Goal: Find specific page/section: Find specific page/section

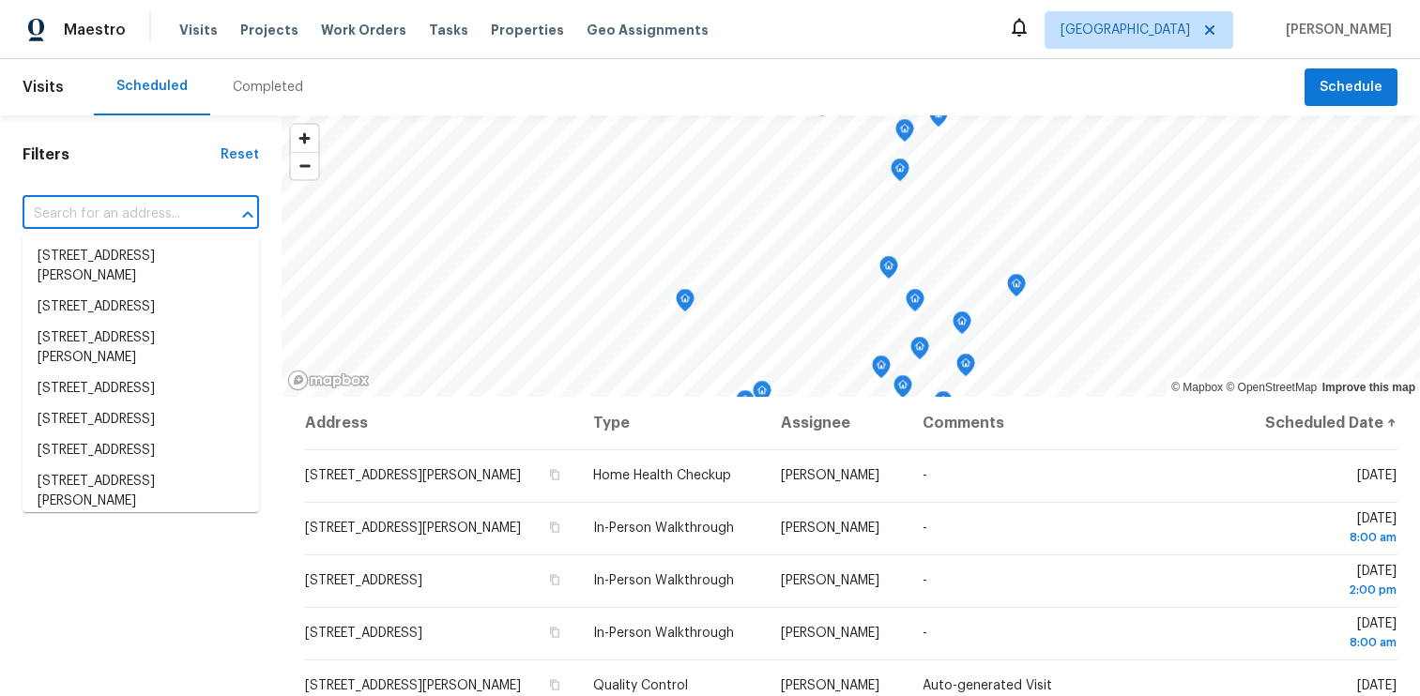
click at [102, 226] on input "text" at bounding box center [115, 214] width 184 height 29
click at [108, 219] on input "text" at bounding box center [115, 214] width 184 height 29
paste input "2939 Dudley St"
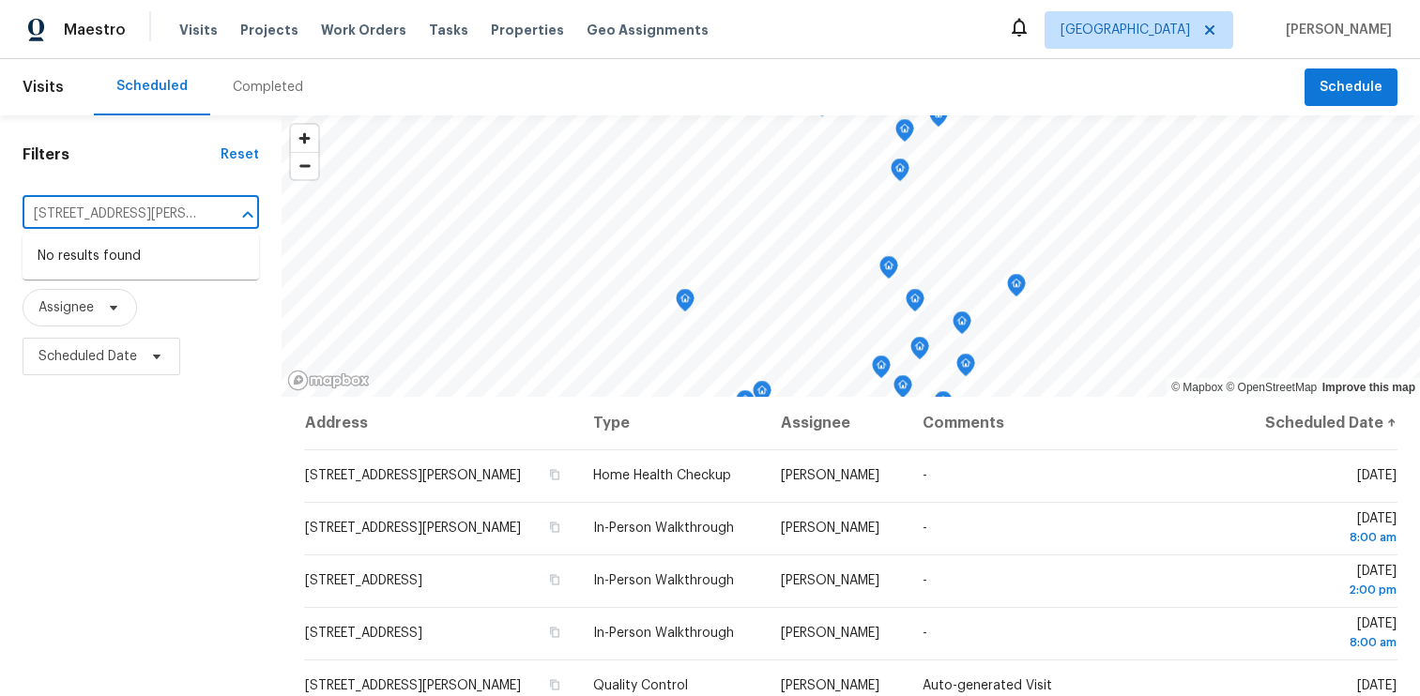
click at [150, 207] on input "2939 Dudley St" at bounding box center [115, 214] width 184 height 29
type input "2939 Dudley St"
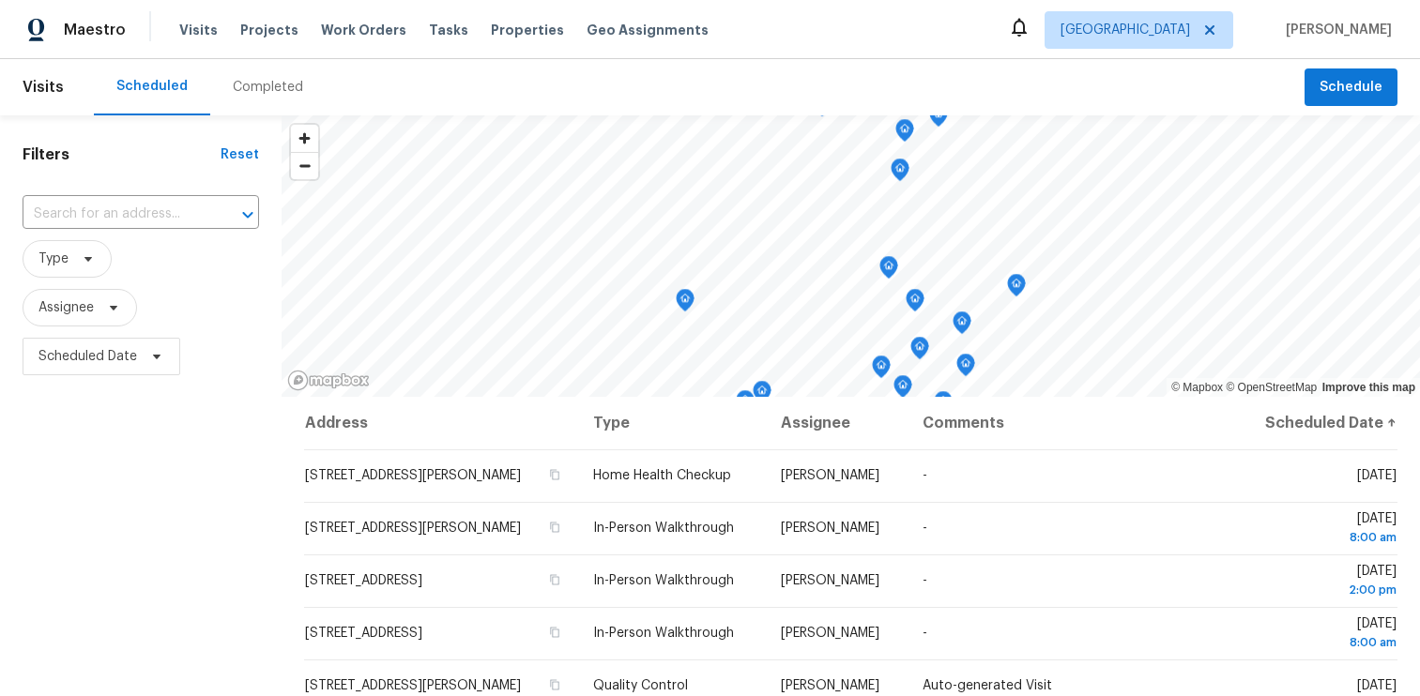
click at [151, 90] on div "Scheduled" at bounding box center [151, 86] width 71 height 19
click at [232, 153] on div "Reset" at bounding box center [240, 154] width 38 height 19
click at [232, 152] on div "Reset" at bounding box center [240, 154] width 38 height 19
click at [491, 21] on span "Properties" at bounding box center [527, 30] width 73 height 19
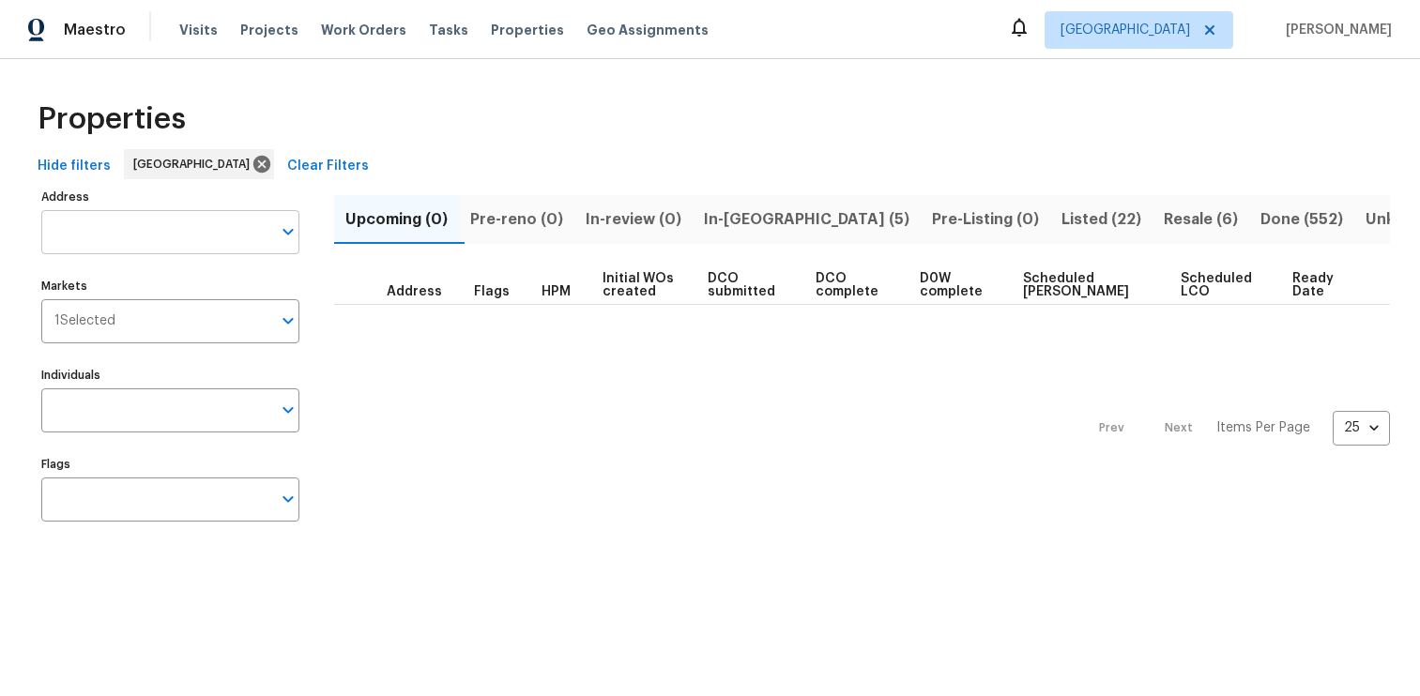
click at [182, 233] on input "Address" at bounding box center [156, 232] width 230 height 44
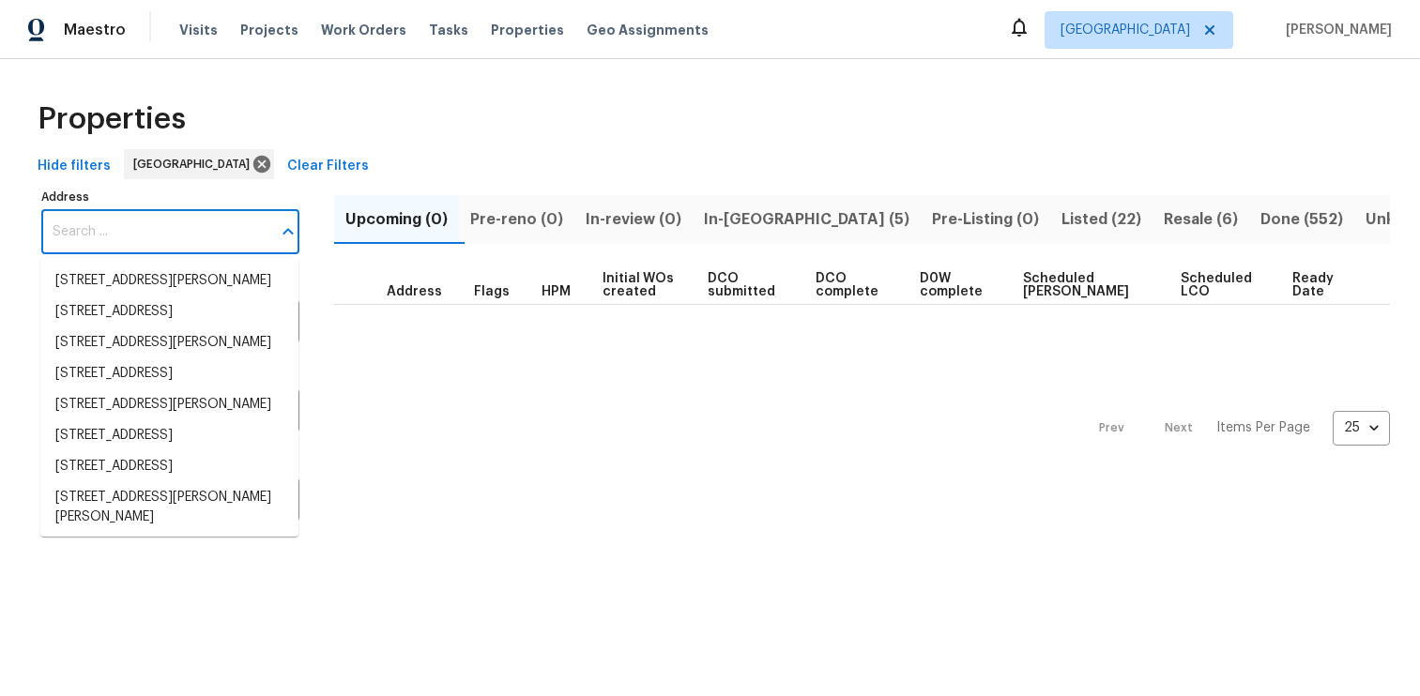
paste input "2939 Dudley St"
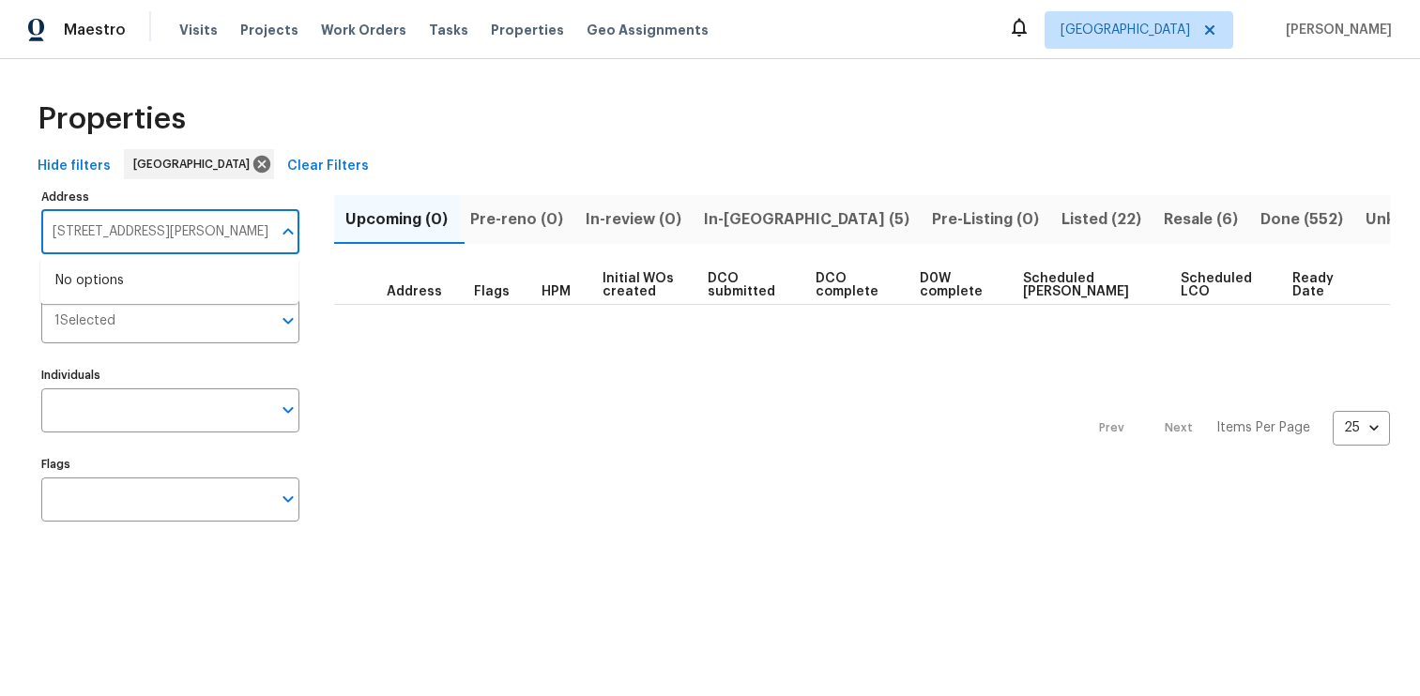
type input "2939 Dudley St"
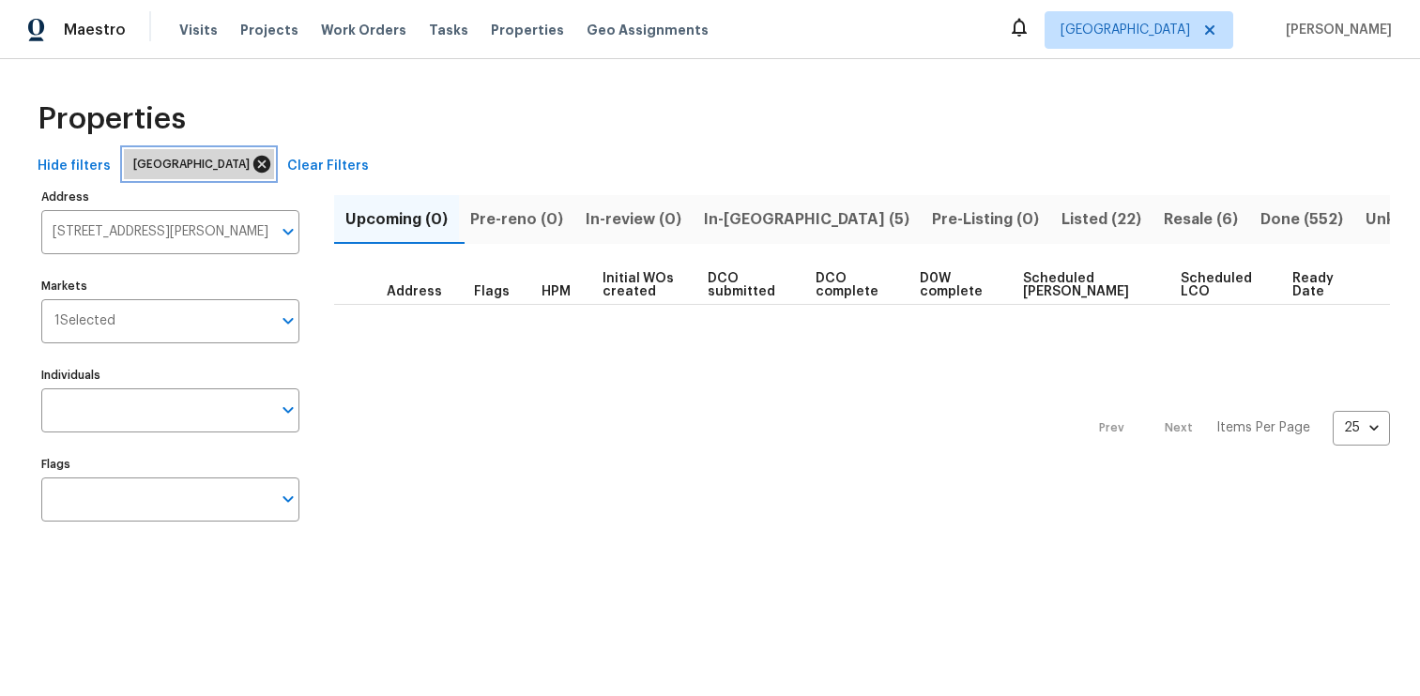
click at [253, 164] on icon at bounding box center [261, 164] width 17 height 17
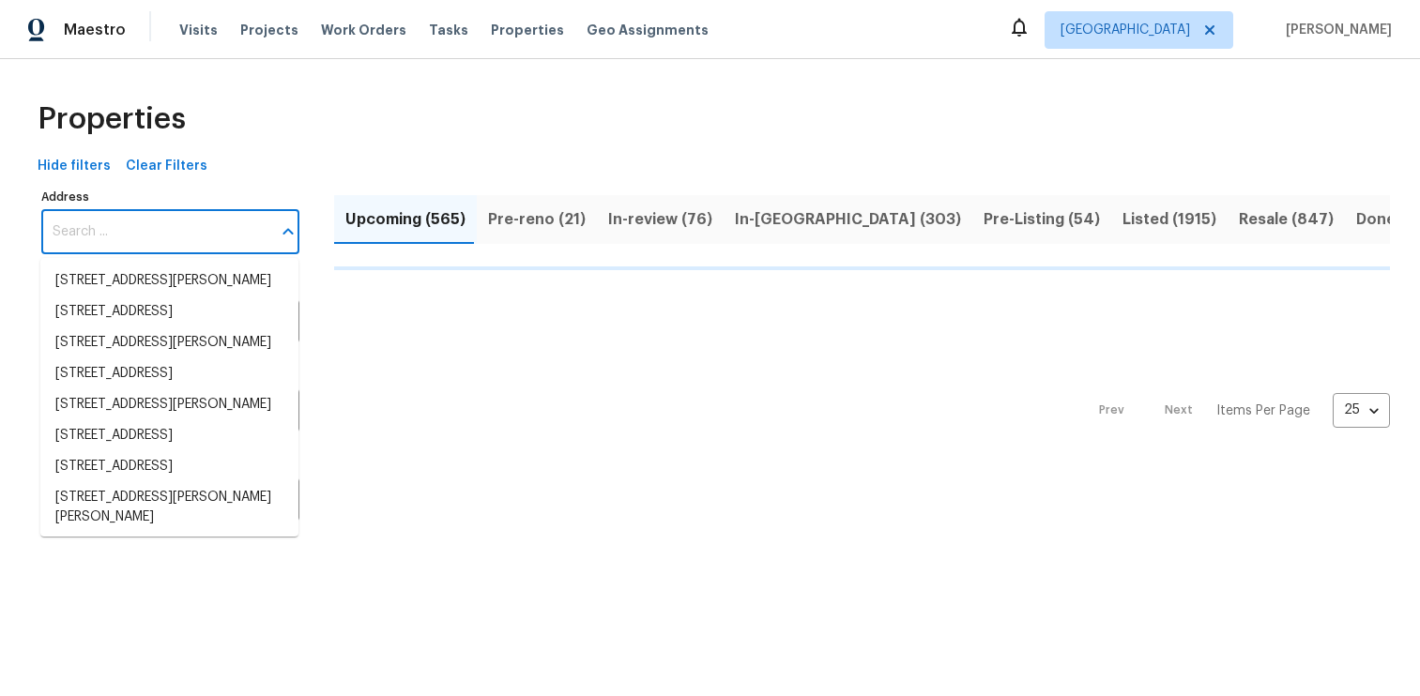
click at [149, 227] on input "Address" at bounding box center [156, 232] width 230 height 44
paste input "2939 Dudley St"
type input "2939 Dudley St"
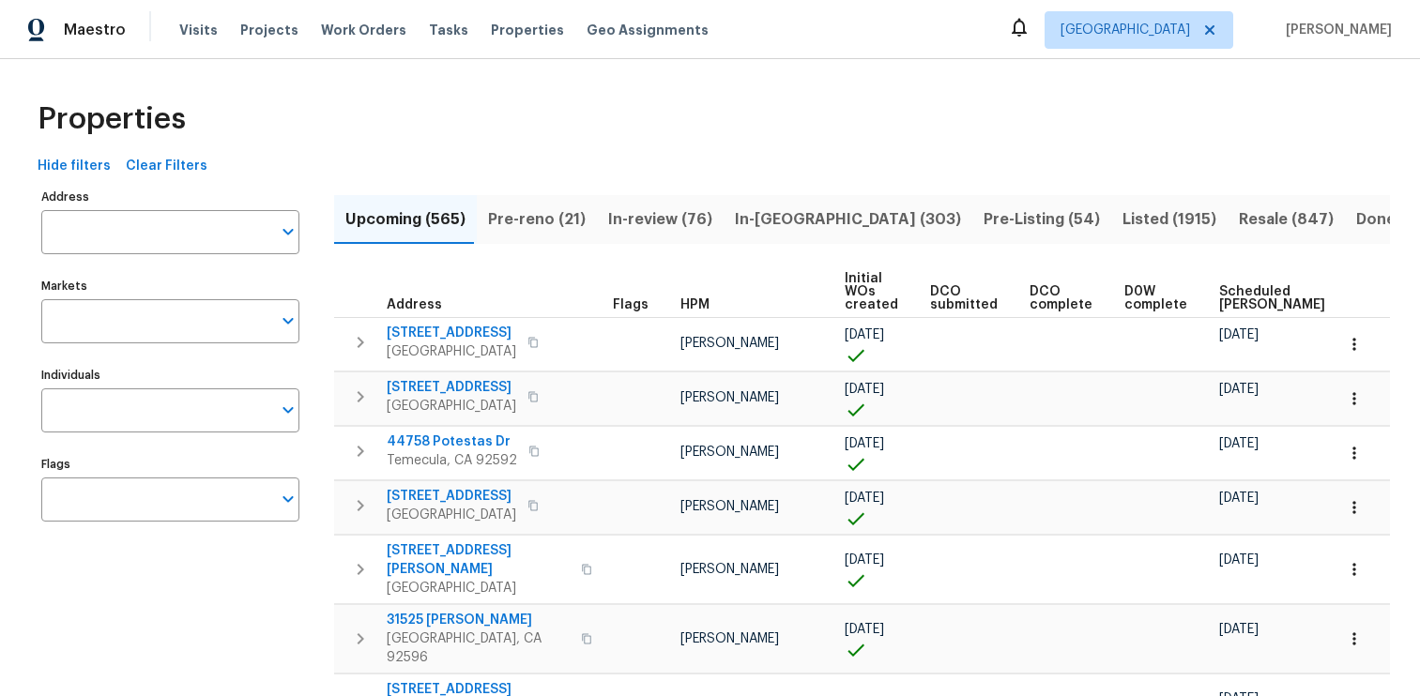
click at [149, 227] on input "Address" at bounding box center [156, 232] width 230 height 44
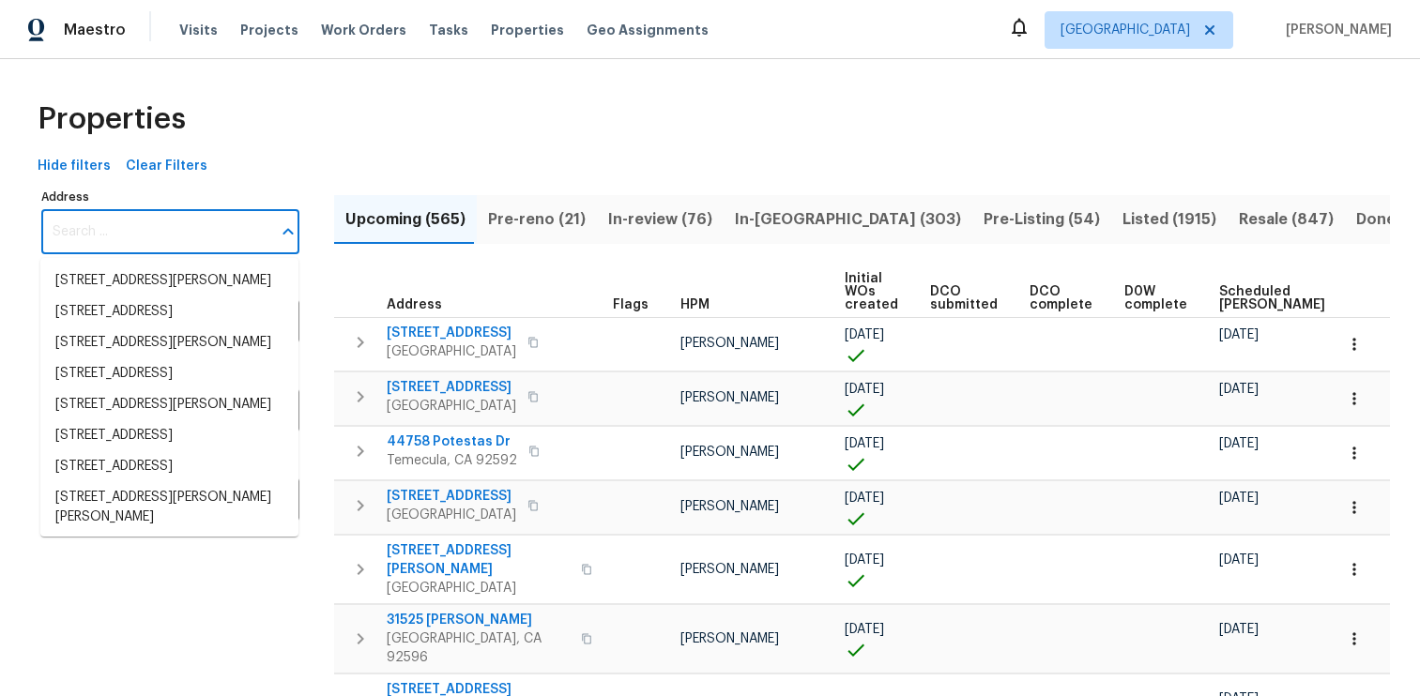
paste input "2939 Dudley St"
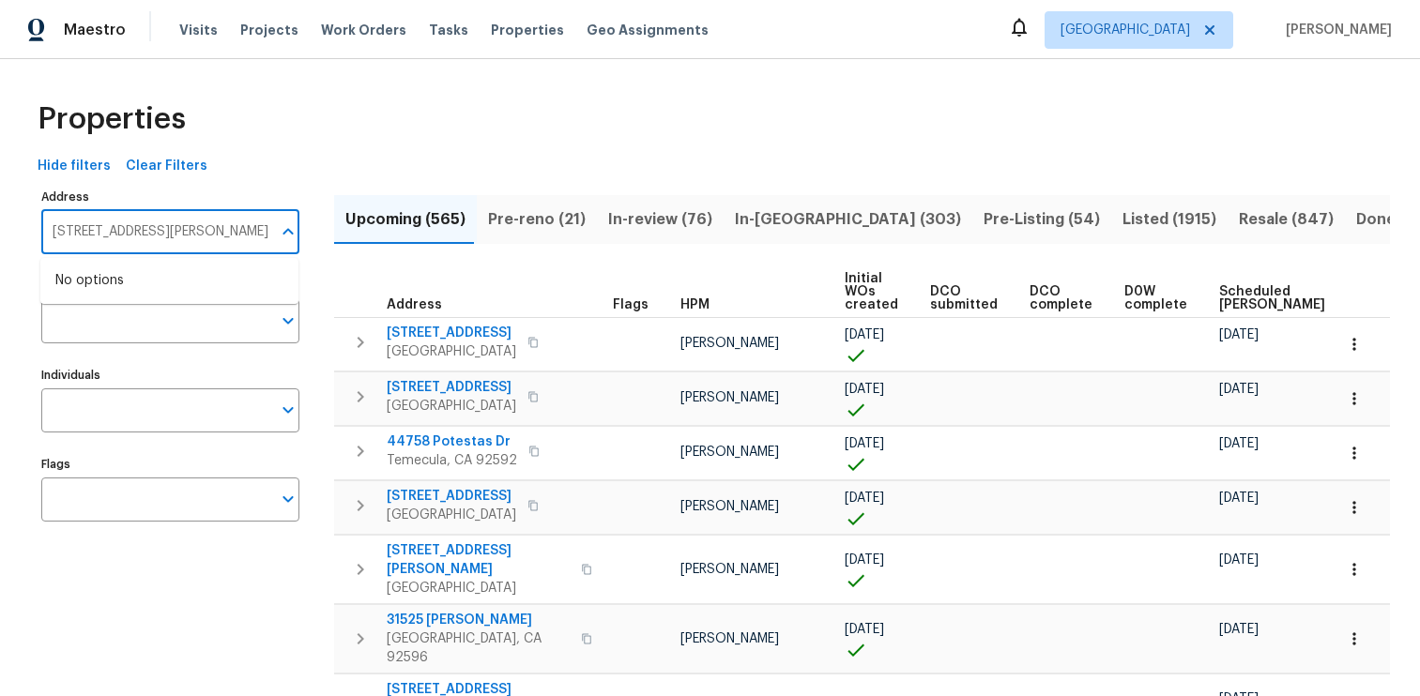
type input "2939 Dudley St"
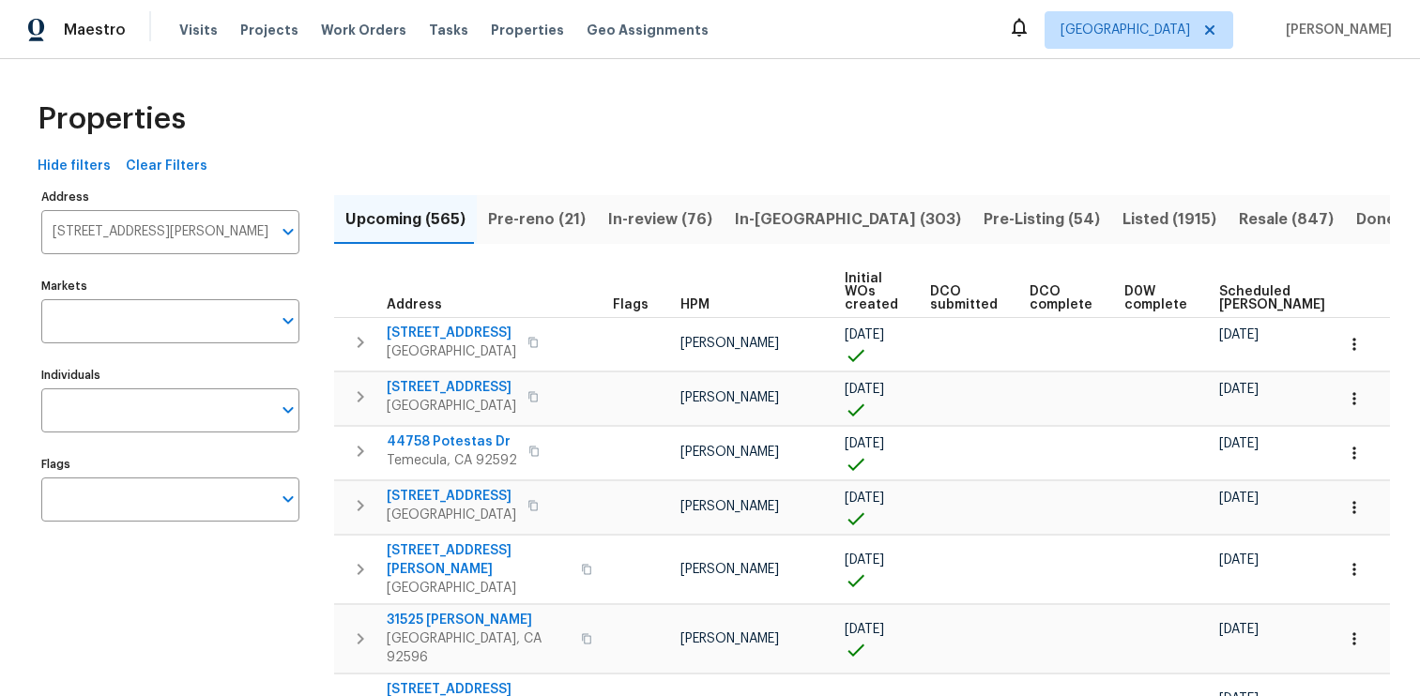
click at [169, 298] on div "Markets Markets" at bounding box center [170, 308] width 258 height 70
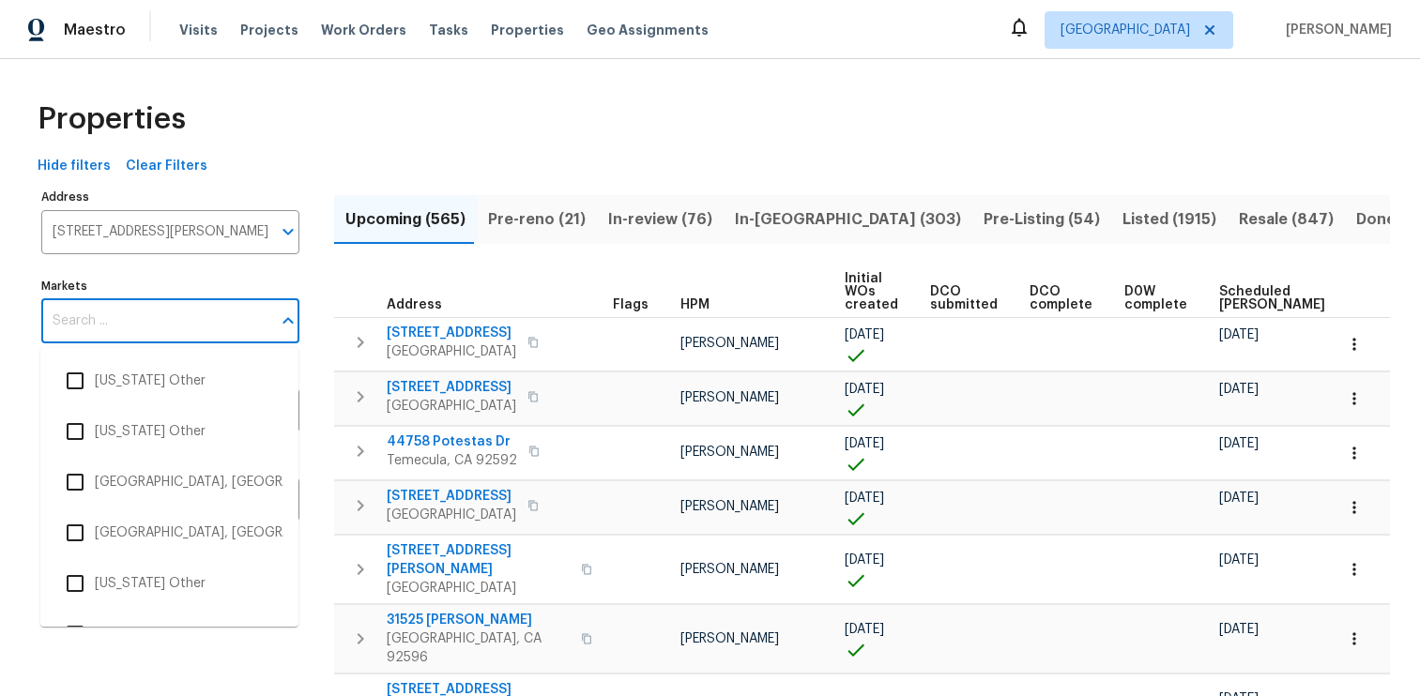
click at [164, 303] on input "Markets" at bounding box center [156, 321] width 230 height 44
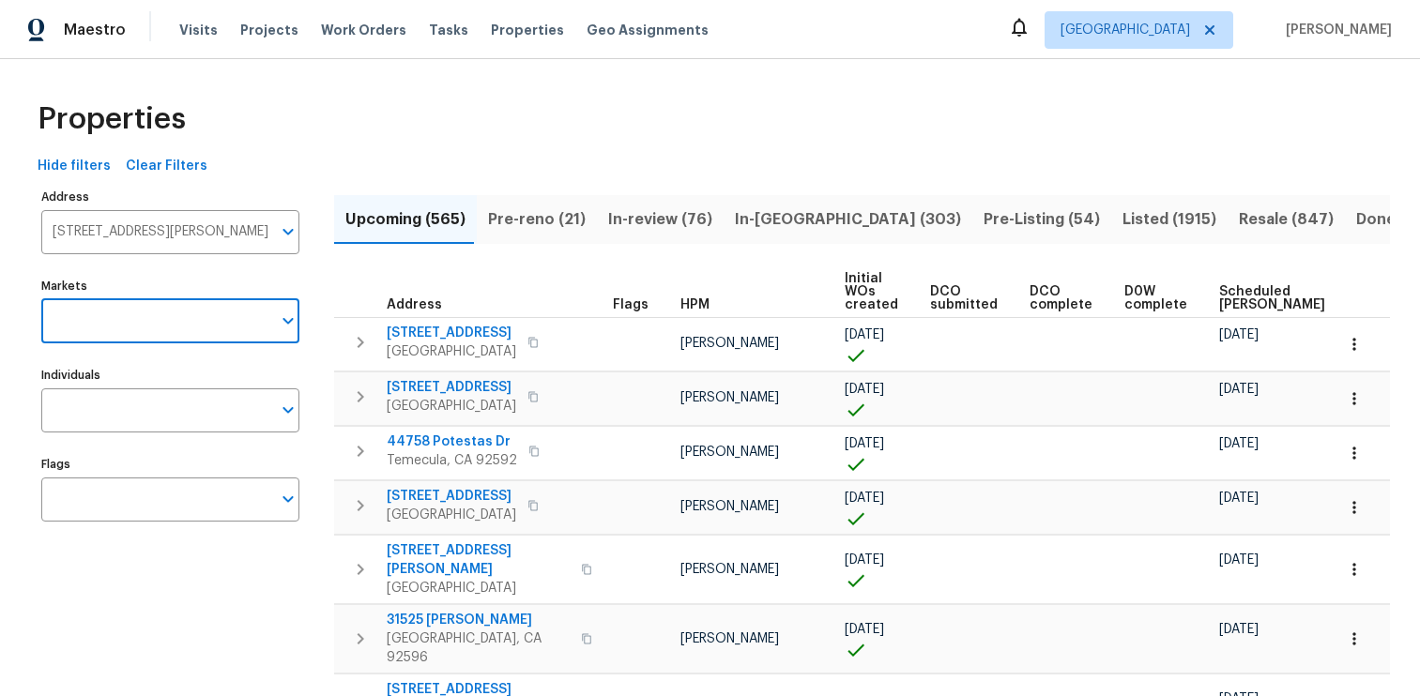
click at [161, 306] on input "Markets" at bounding box center [156, 321] width 230 height 44
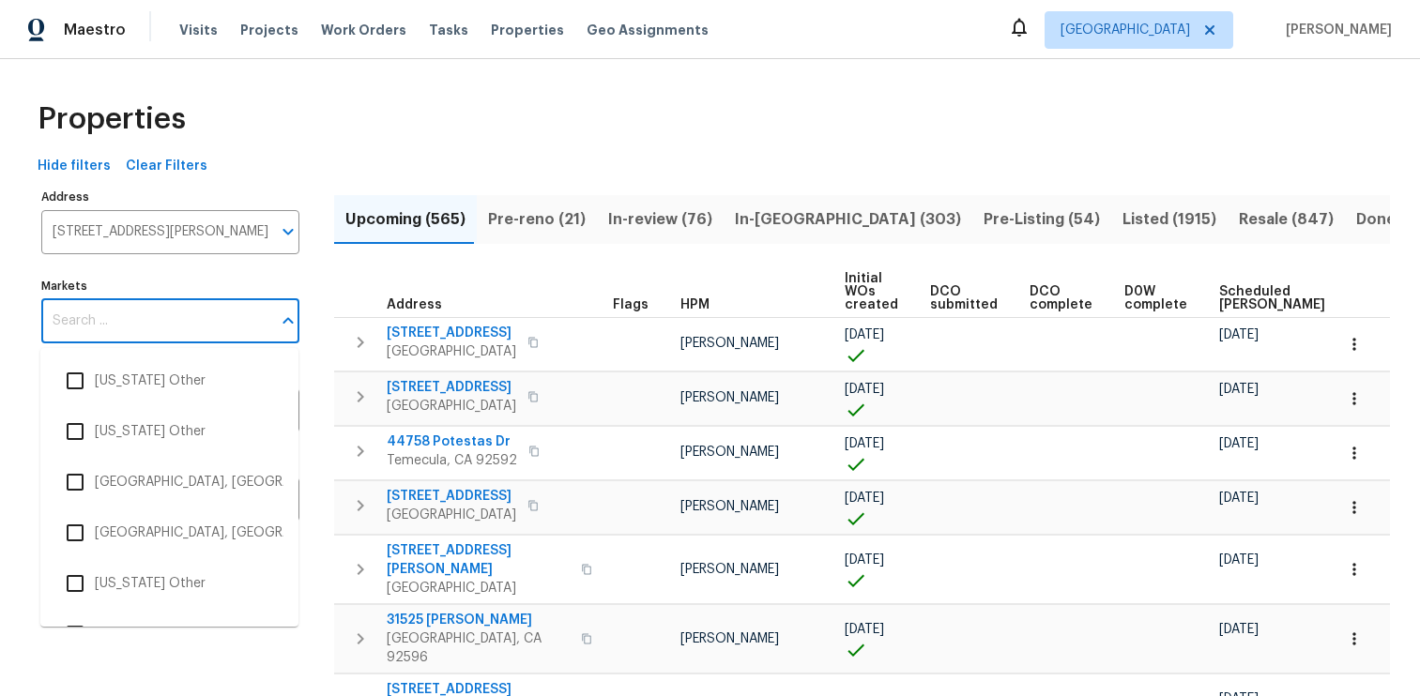
click at [158, 310] on input "Markets" at bounding box center [156, 321] width 230 height 44
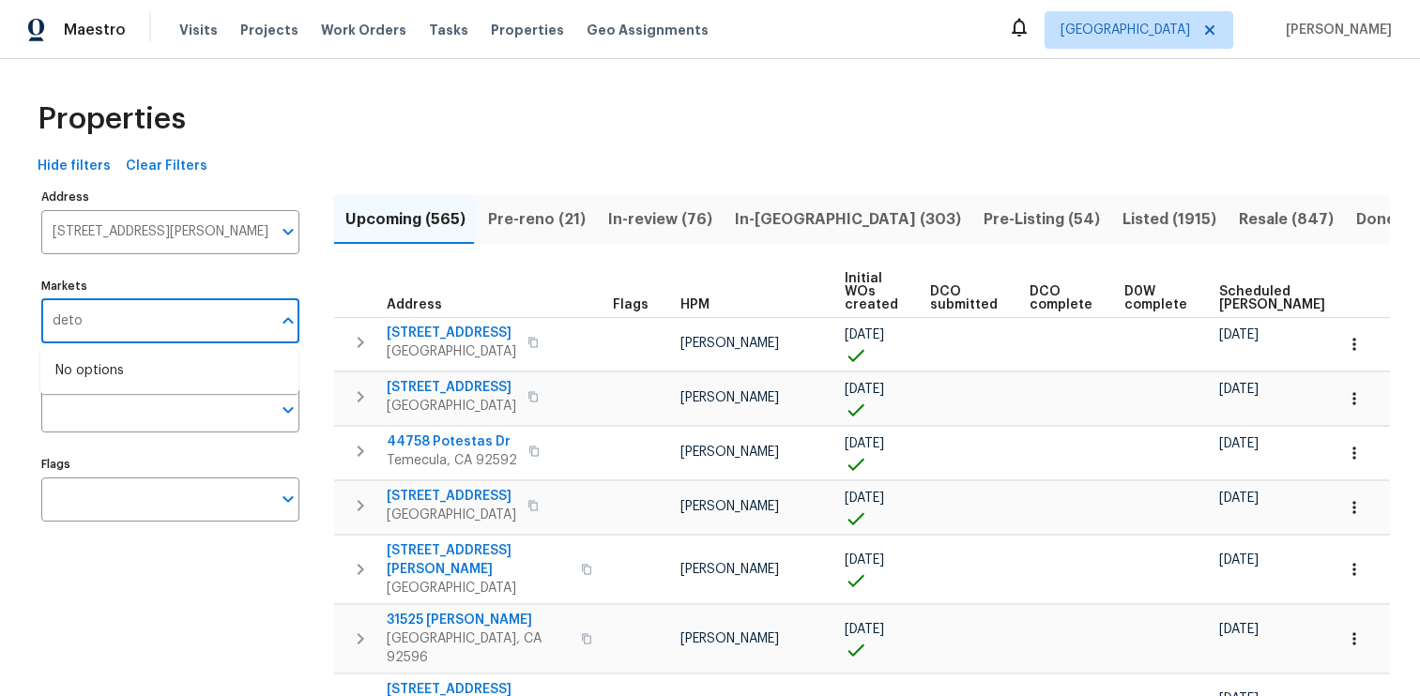
type input "det"
click at [96, 381] on li "Detroit, MI" at bounding box center [169, 380] width 228 height 39
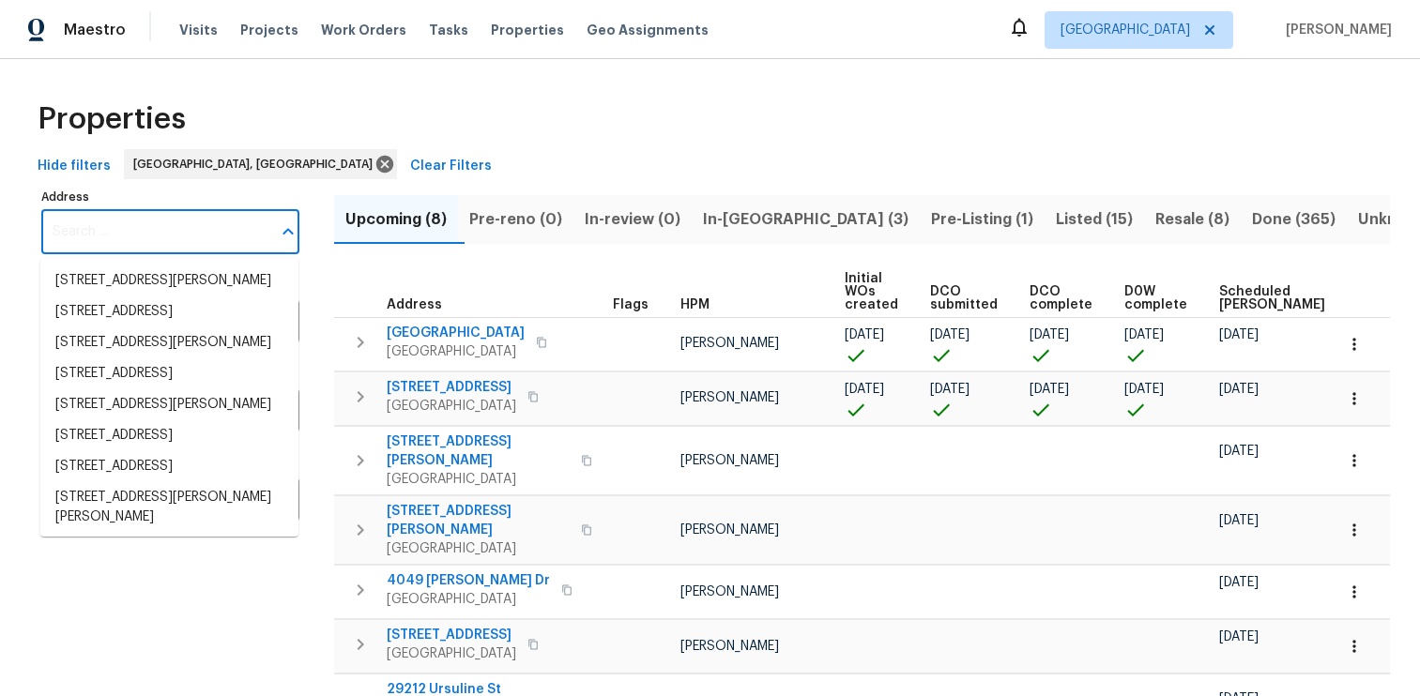
click at [146, 228] on input "Address" at bounding box center [156, 232] width 230 height 44
paste input "2939 Dudley St"
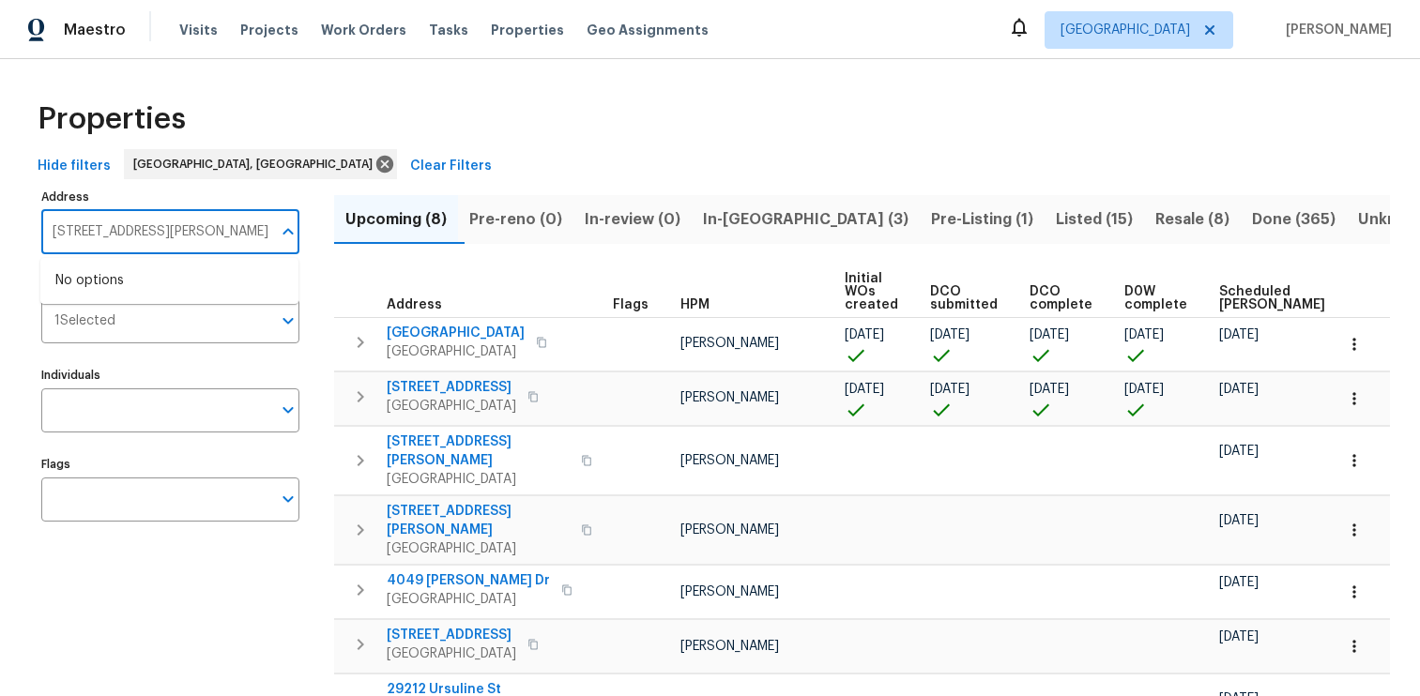
type input "2939 Dudley St"
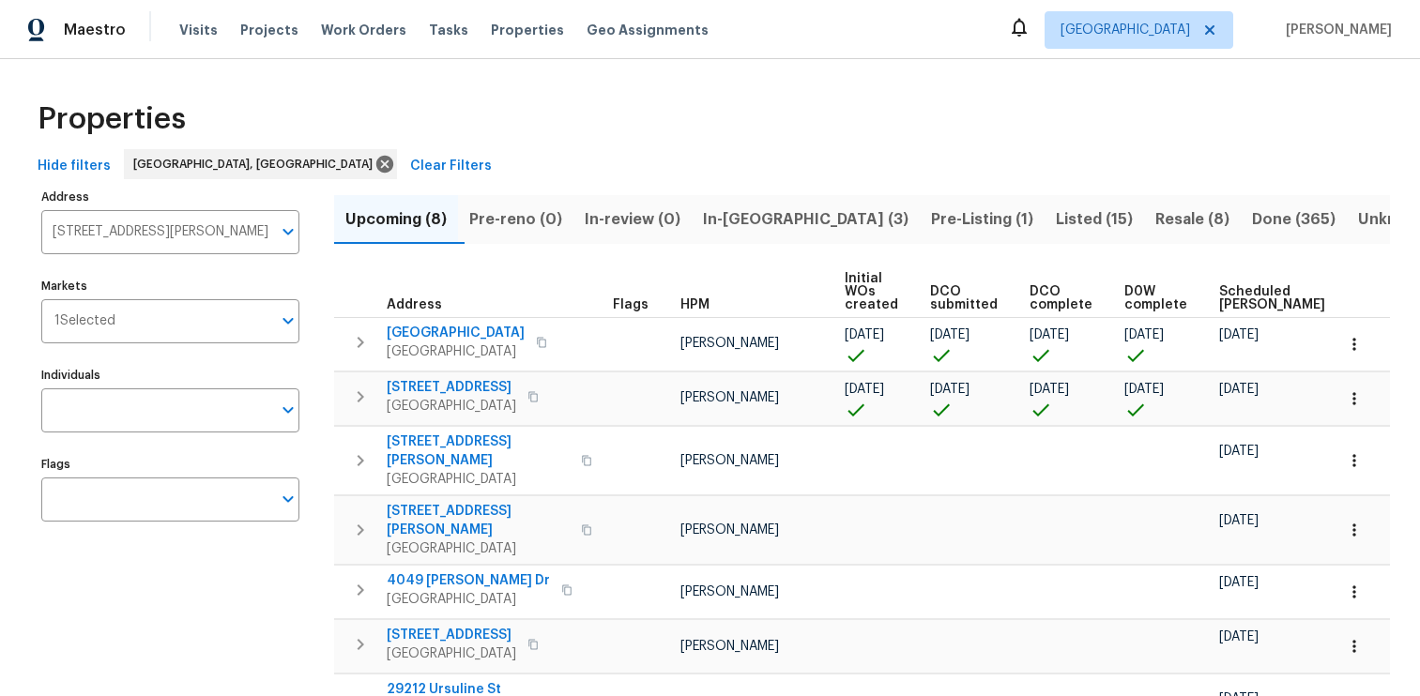
click at [443, 145] on div "Properties" at bounding box center [710, 119] width 1360 height 60
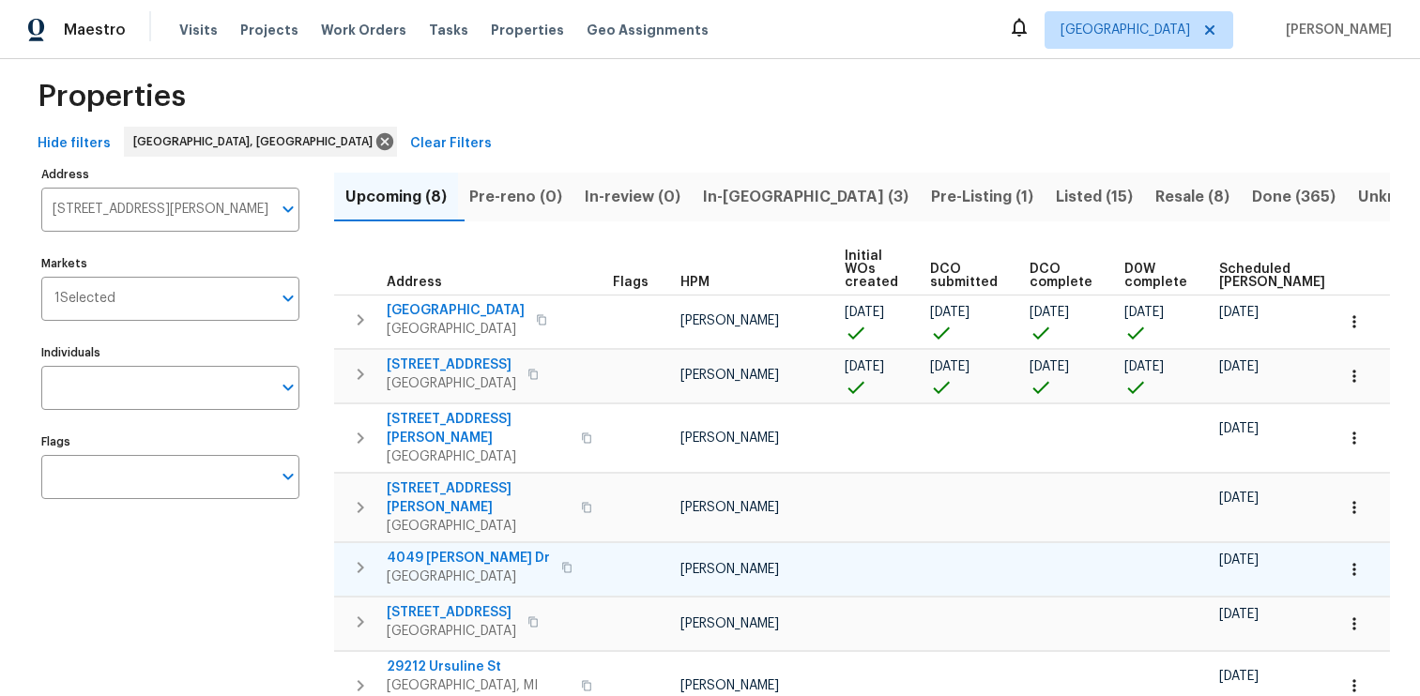
scroll to position [9, 0]
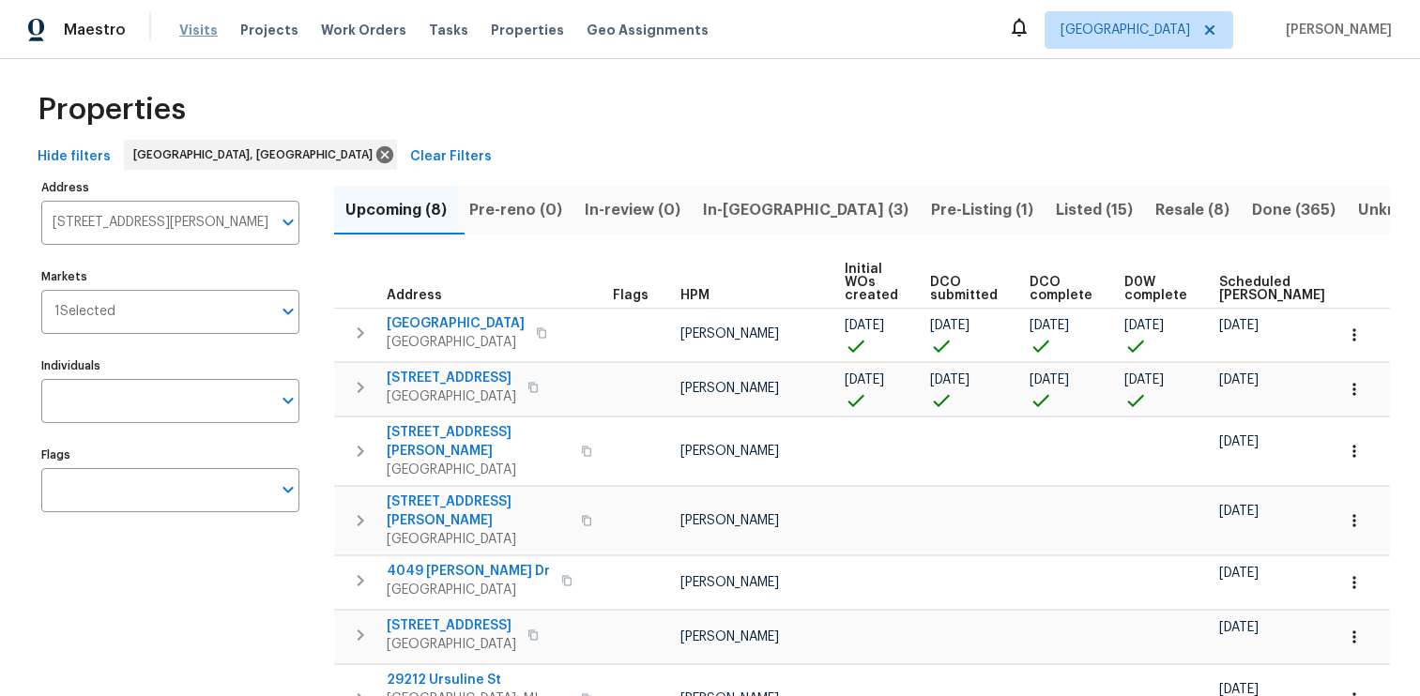
click at [195, 30] on span "Visits" at bounding box center [198, 30] width 38 height 19
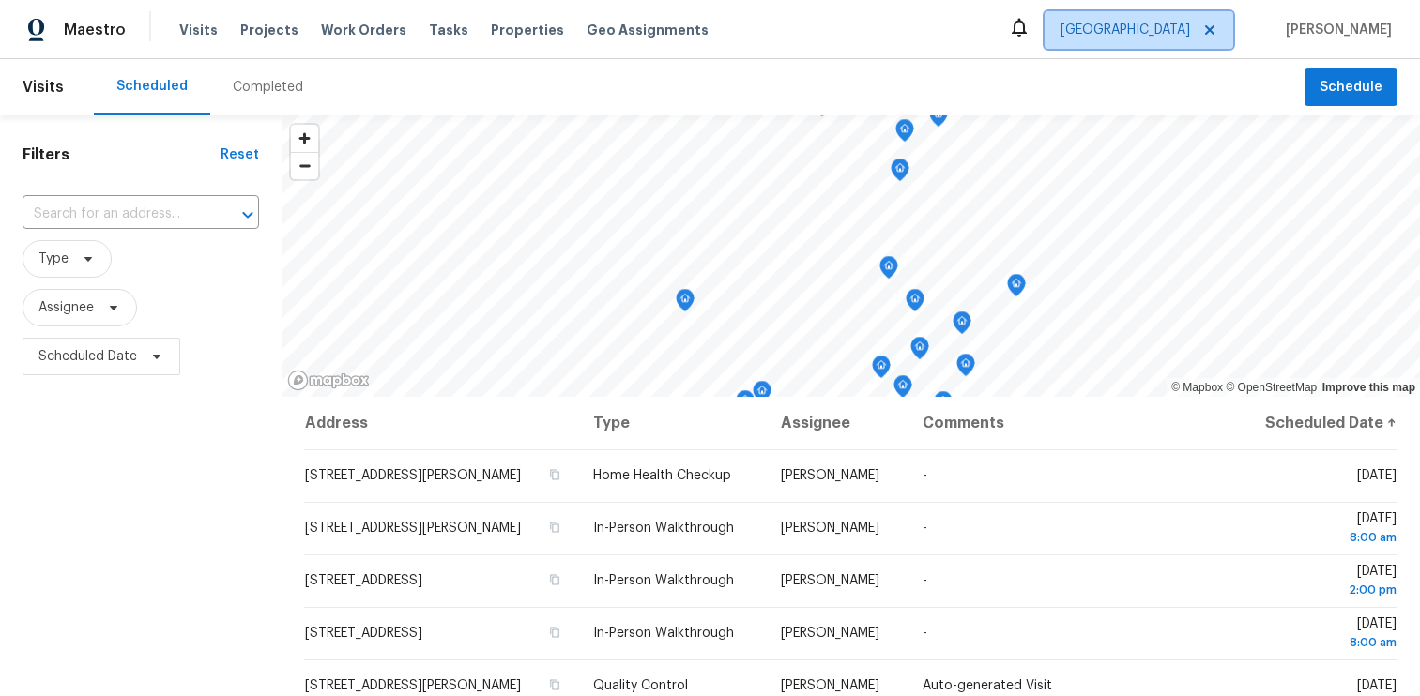
click at [1201, 35] on span at bounding box center [1207, 30] width 21 height 15
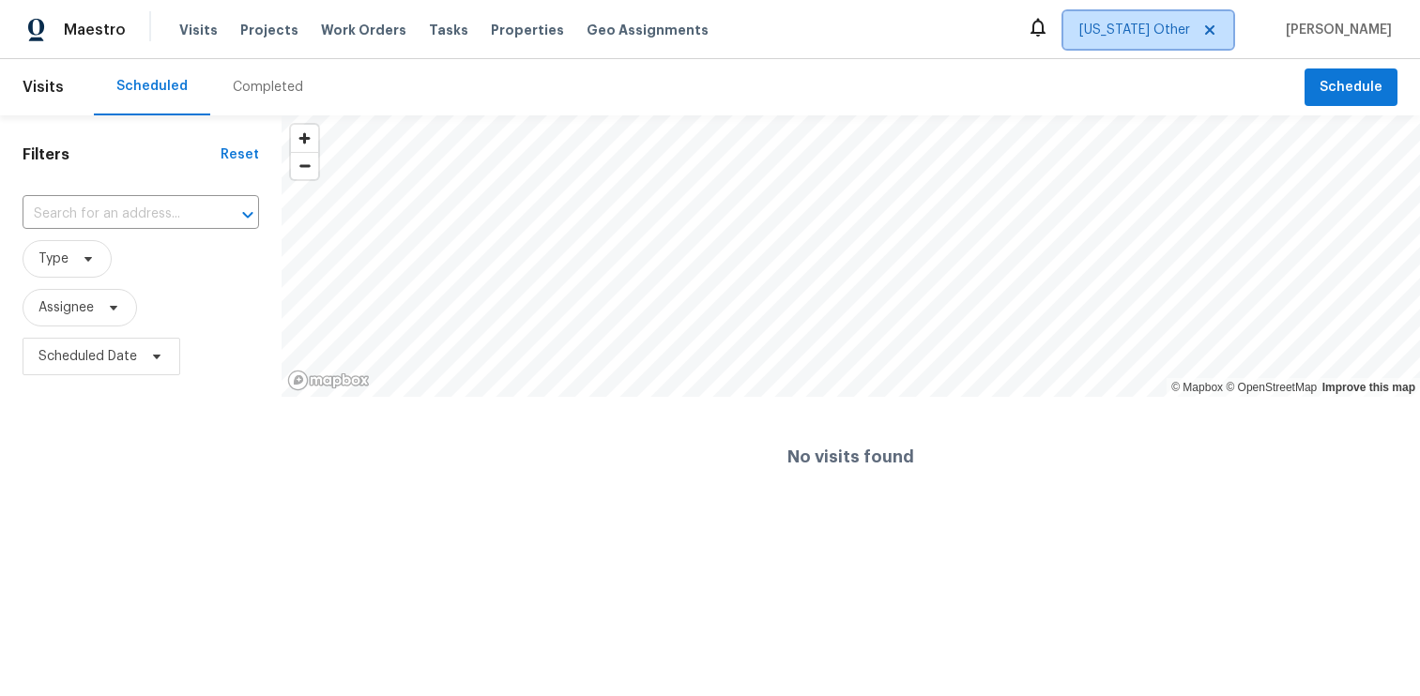
click at [1205, 32] on icon at bounding box center [1209, 29] width 9 height 9
click at [1214, 30] on icon at bounding box center [1209, 30] width 15 height 15
click at [1197, 34] on span at bounding box center [1207, 30] width 21 height 15
click at [1141, 37] on div at bounding box center [710, 348] width 1420 height 696
click at [1211, 29] on icon at bounding box center [1209, 30] width 15 height 15
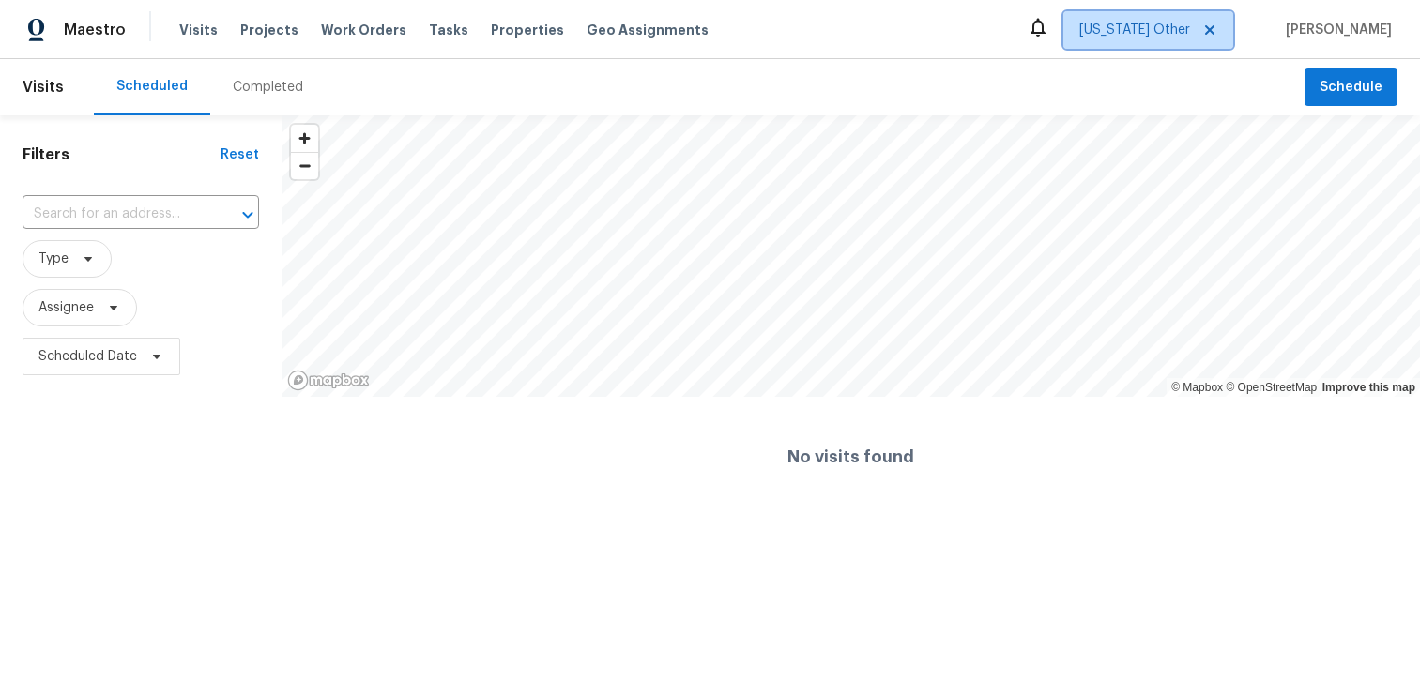
click at [1211, 29] on icon at bounding box center [1209, 30] width 15 height 15
click at [242, 155] on div "Reset" at bounding box center [240, 154] width 38 height 19
click at [1206, 27] on icon at bounding box center [1209, 29] width 9 height 9
click at [1206, 31] on icon at bounding box center [1209, 29] width 9 height 9
click at [1206, 31] on div at bounding box center [710, 348] width 1420 height 696
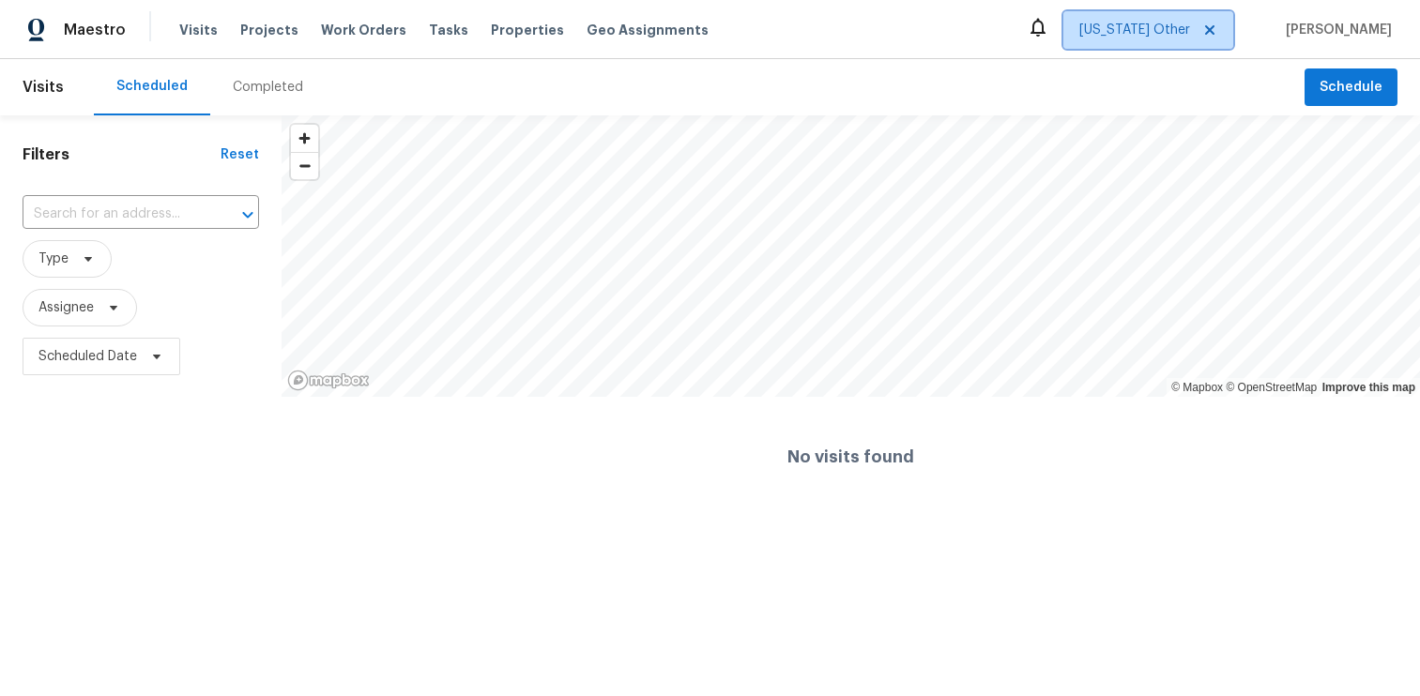
click at [1122, 29] on span "Alabama Other" at bounding box center [1134, 30] width 111 height 19
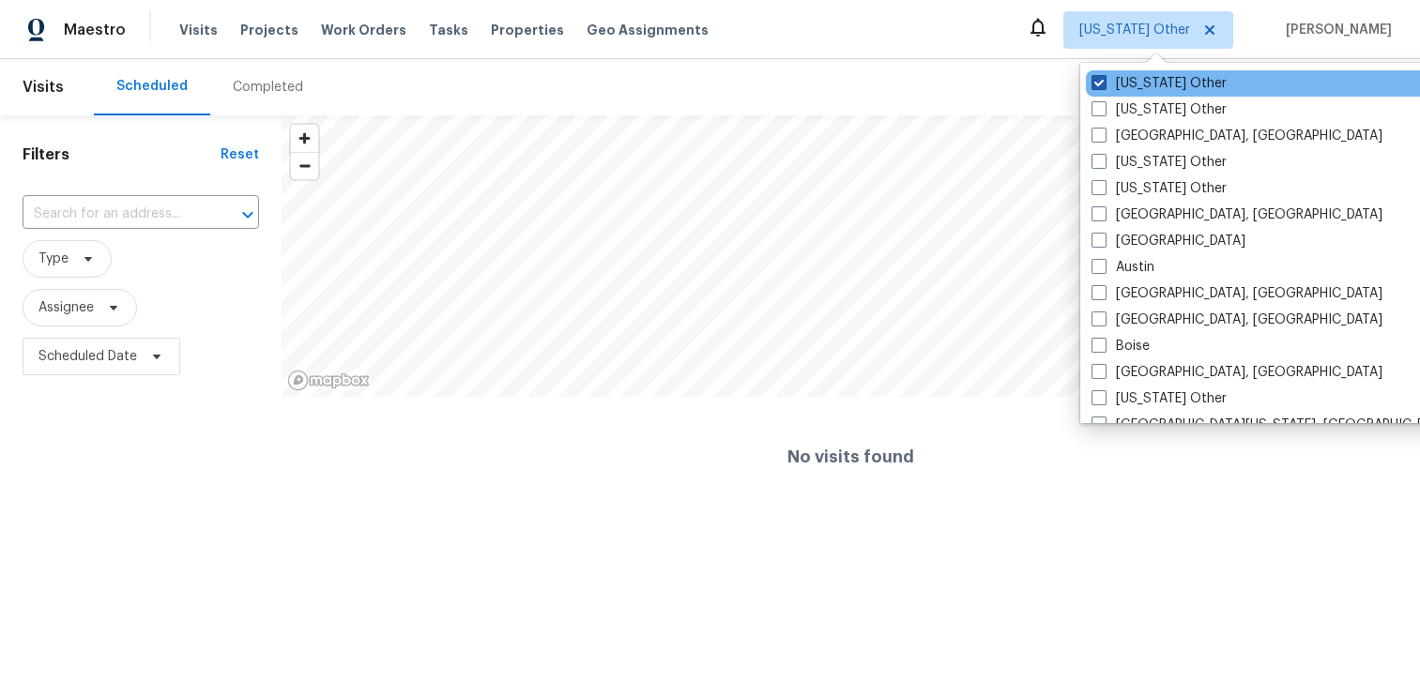
click at [1095, 84] on span at bounding box center [1099, 82] width 15 height 15
click at [1095, 84] on input "Alabama Other" at bounding box center [1098, 80] width 12 height 12
checkbox input "true"
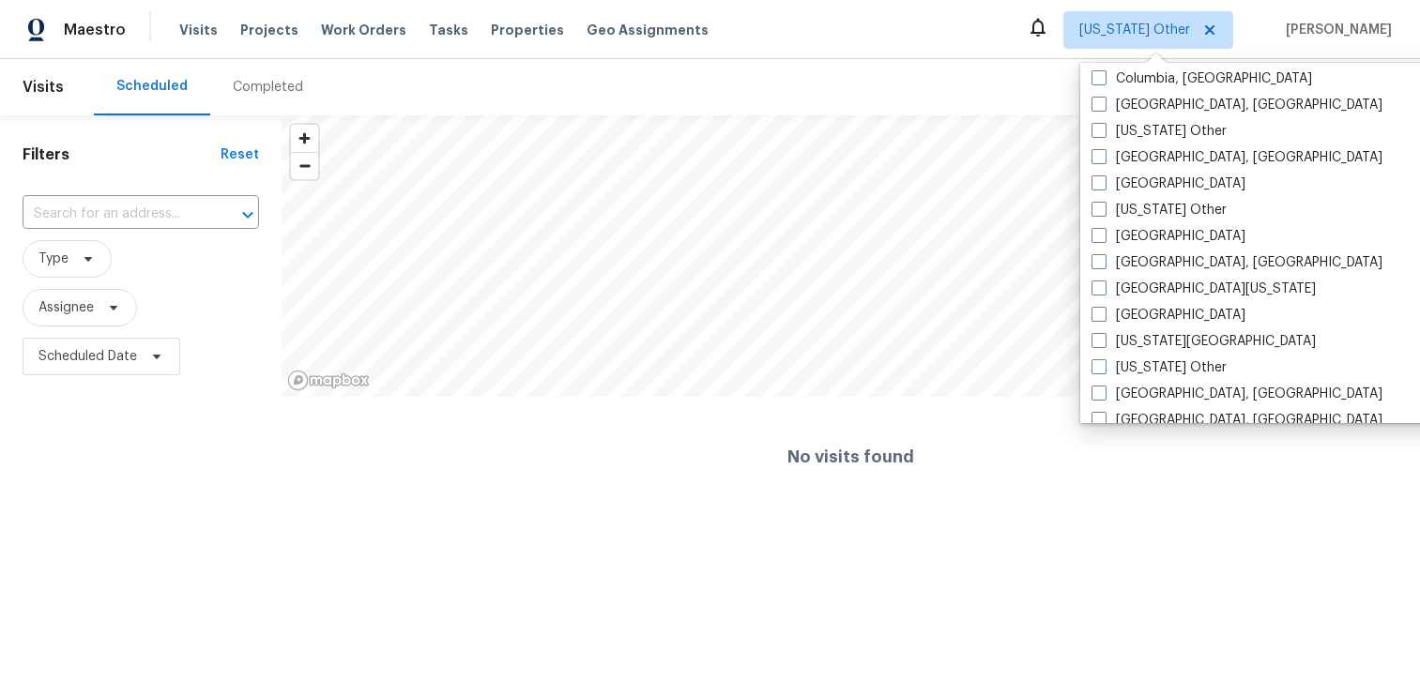
scroll to position [568, 0]
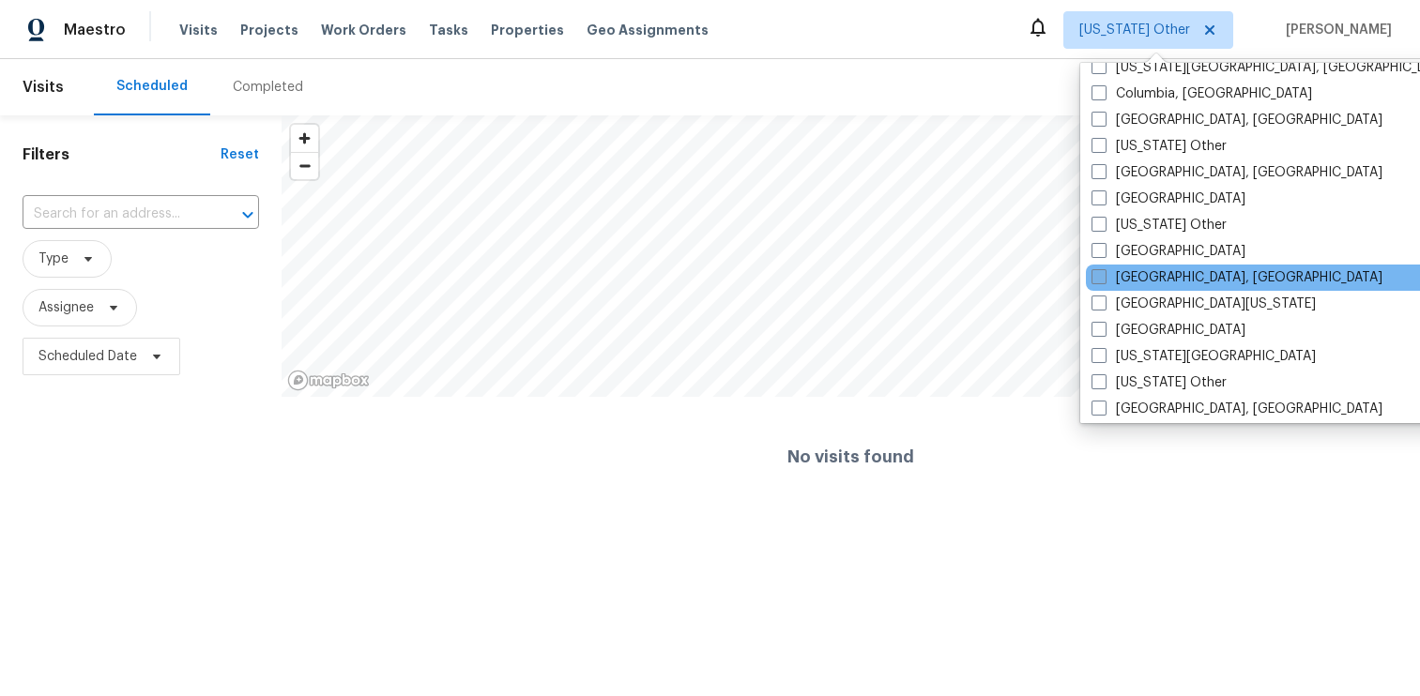
click at [1101, 275] on span at bounding box center [1099, 276] width 15 height 15
click at [1101, 275] on input "Detroit, MI" at bounding box center [1098, 274] width 12 height 12
checkbox input "true"
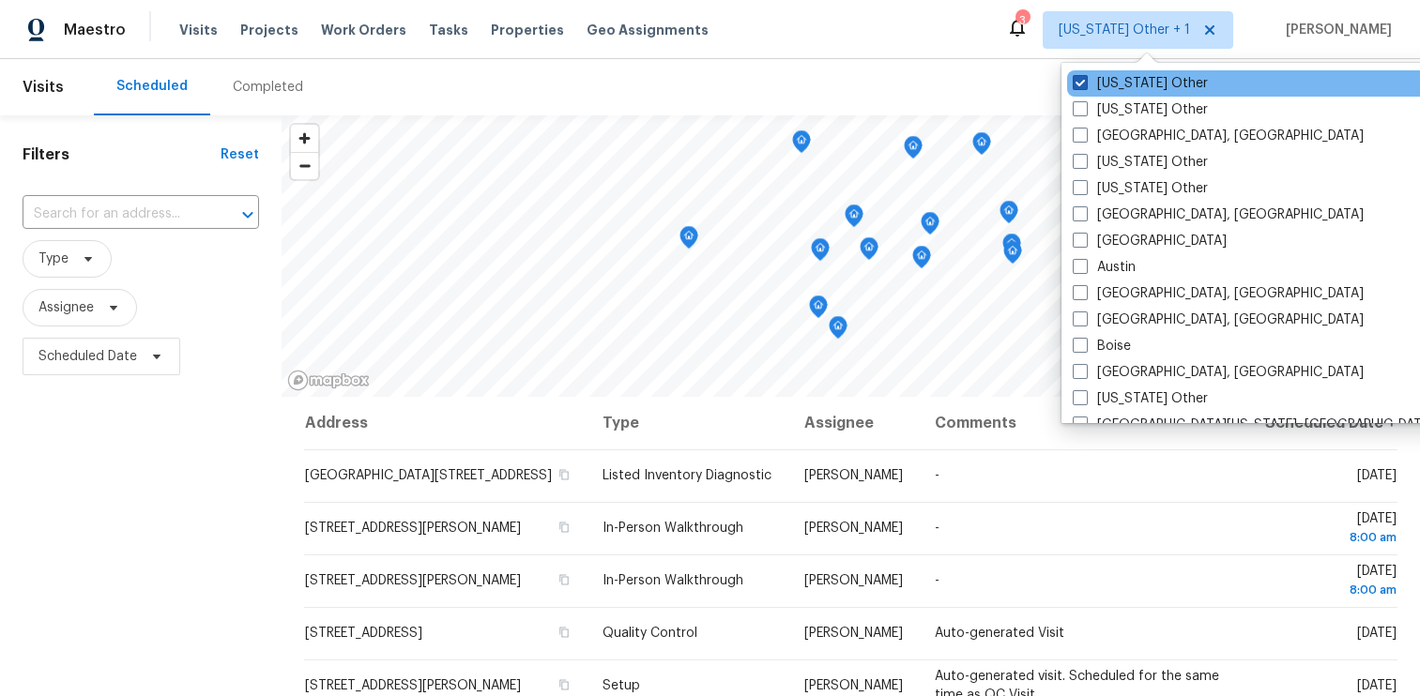
click at [1079, 77] on span at bounding box center [1080, 82] width 15 height 15
click at [1079, 77] on input "Alabama Other" at bounding box center [1079, 80] width 12 height 12
checkbox input "false"
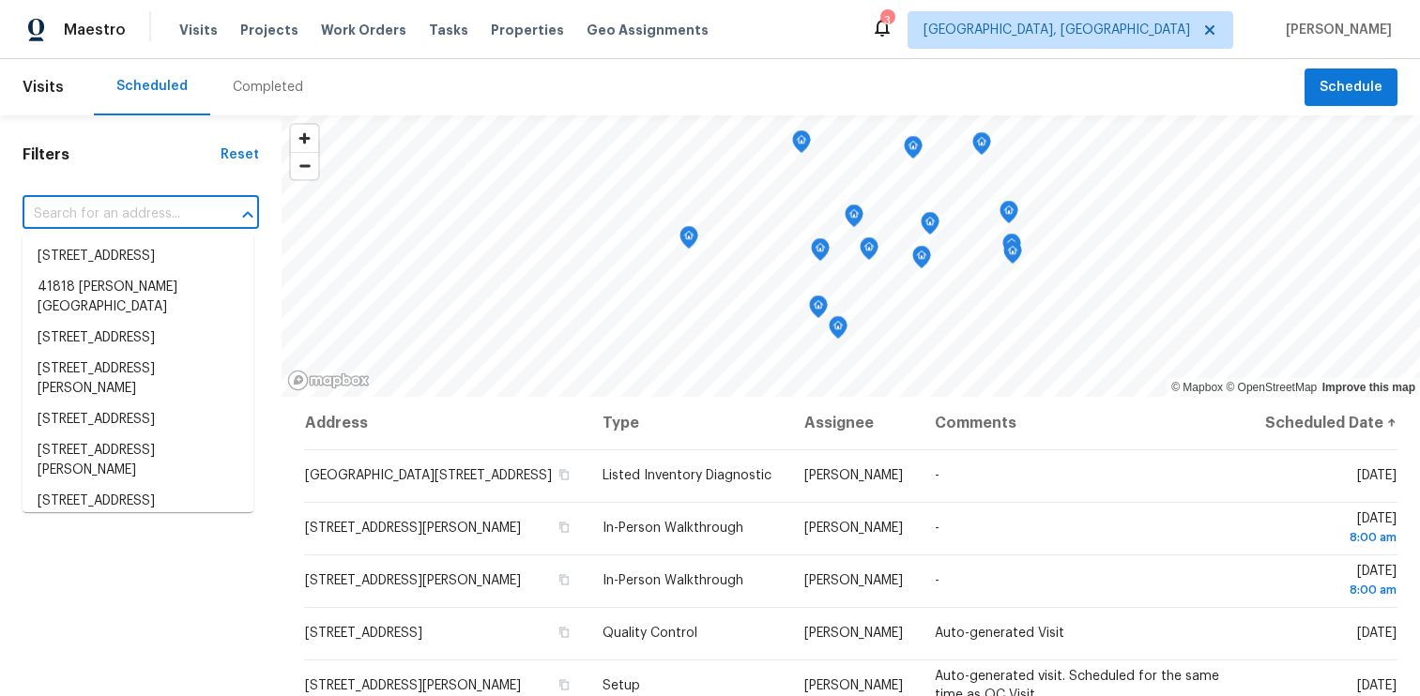
click at [115, 203] on input "text" at bounding box center [115, 214] width 184 height 29
paste input "2939 Dudley St"
type input "2939 Dudley St"
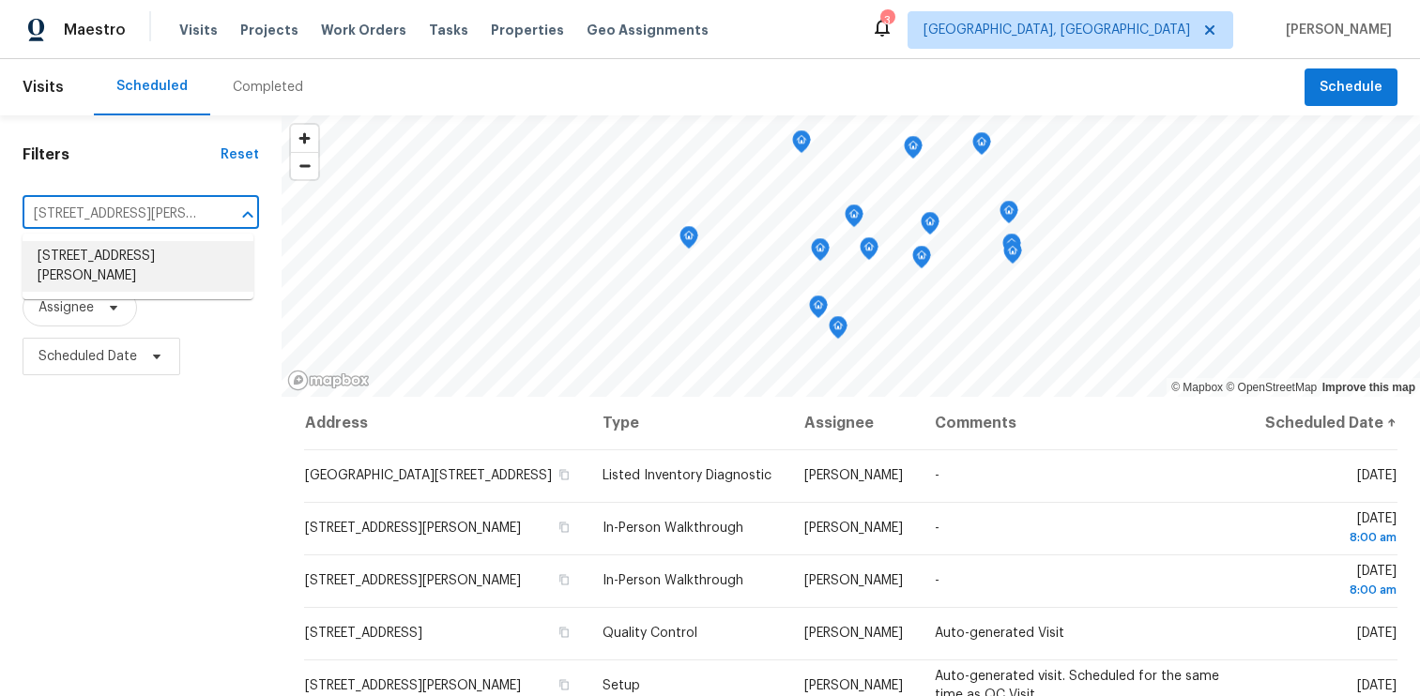
click at [108, 254] on li "2939 Dudley St, Dearborn, MI 48124" at bounding box center [138, 266] width 231 height 51
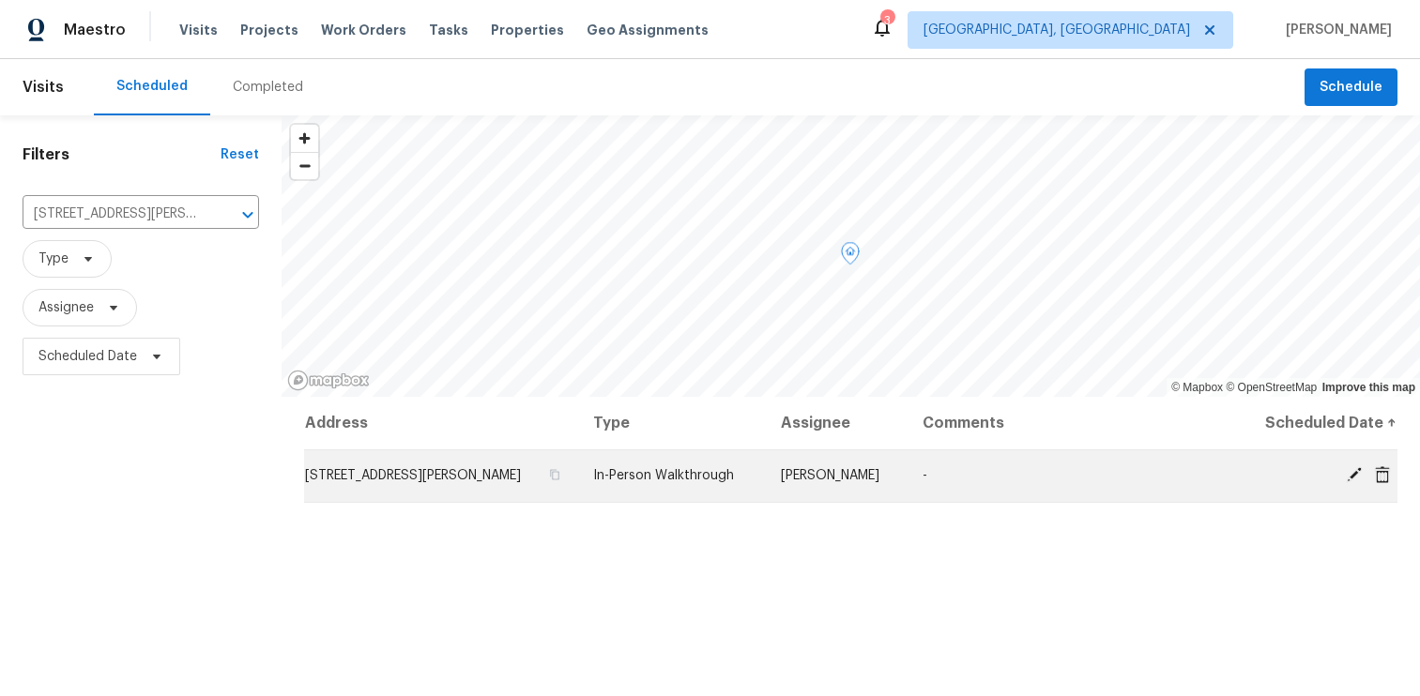
click at [884, 490] on td "Dominic Herron" at bounding box center [837, 476] width 142 height 53
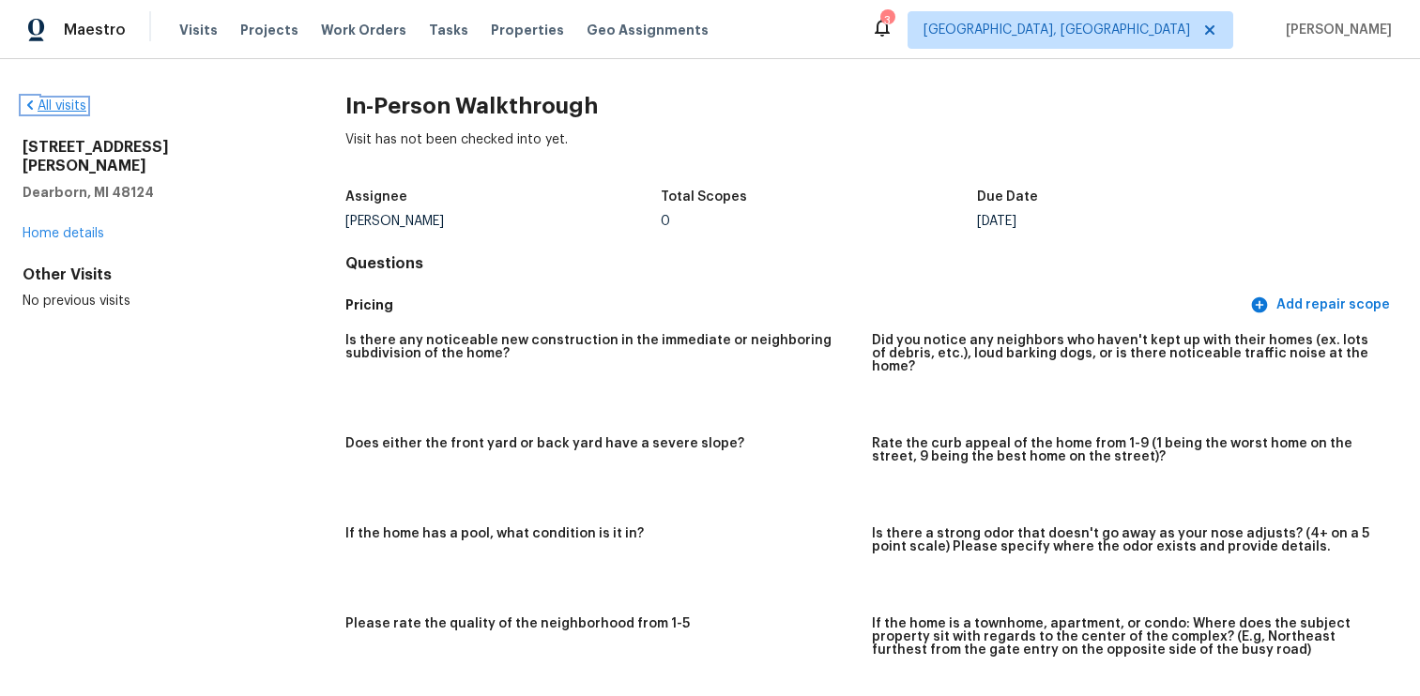
click at [48, 111] on link "All visits" at bounding box center [55, 105] width 64 height 13
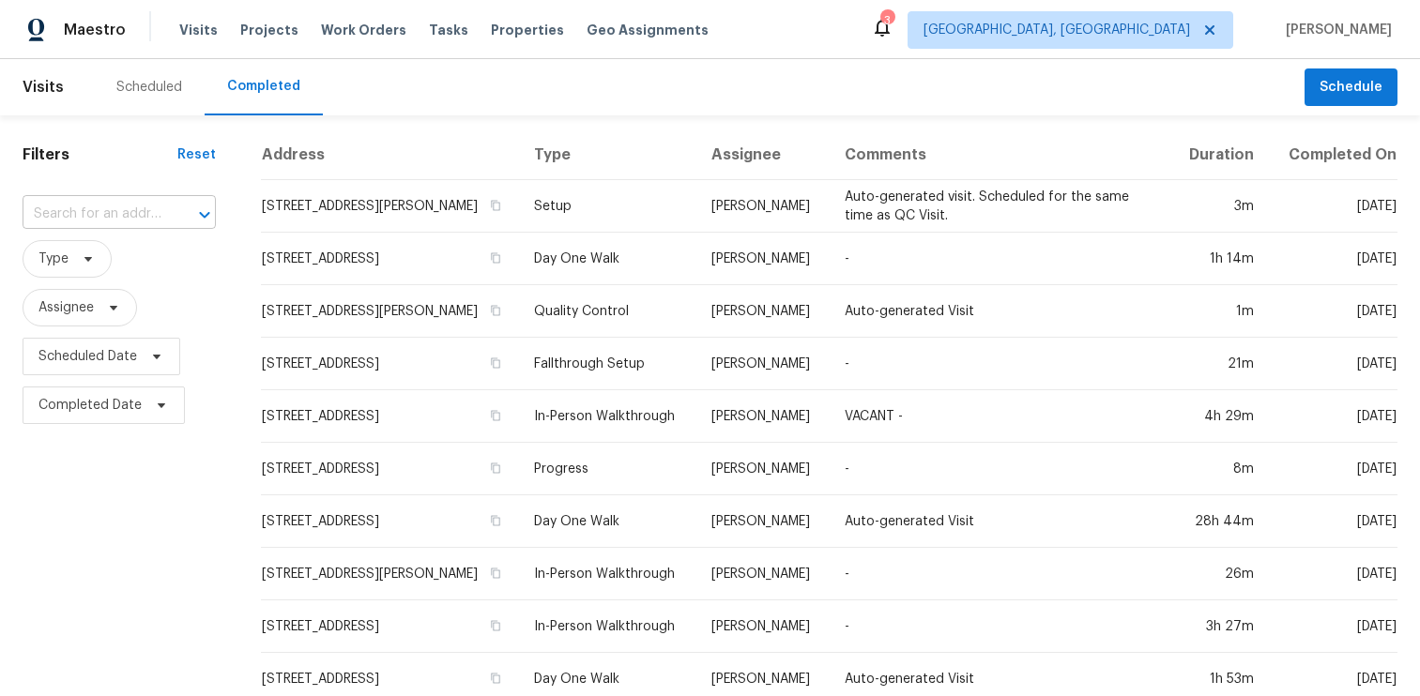
click at [109, 209] on input "text" at bounding box center [93, 214] width 141 height 29
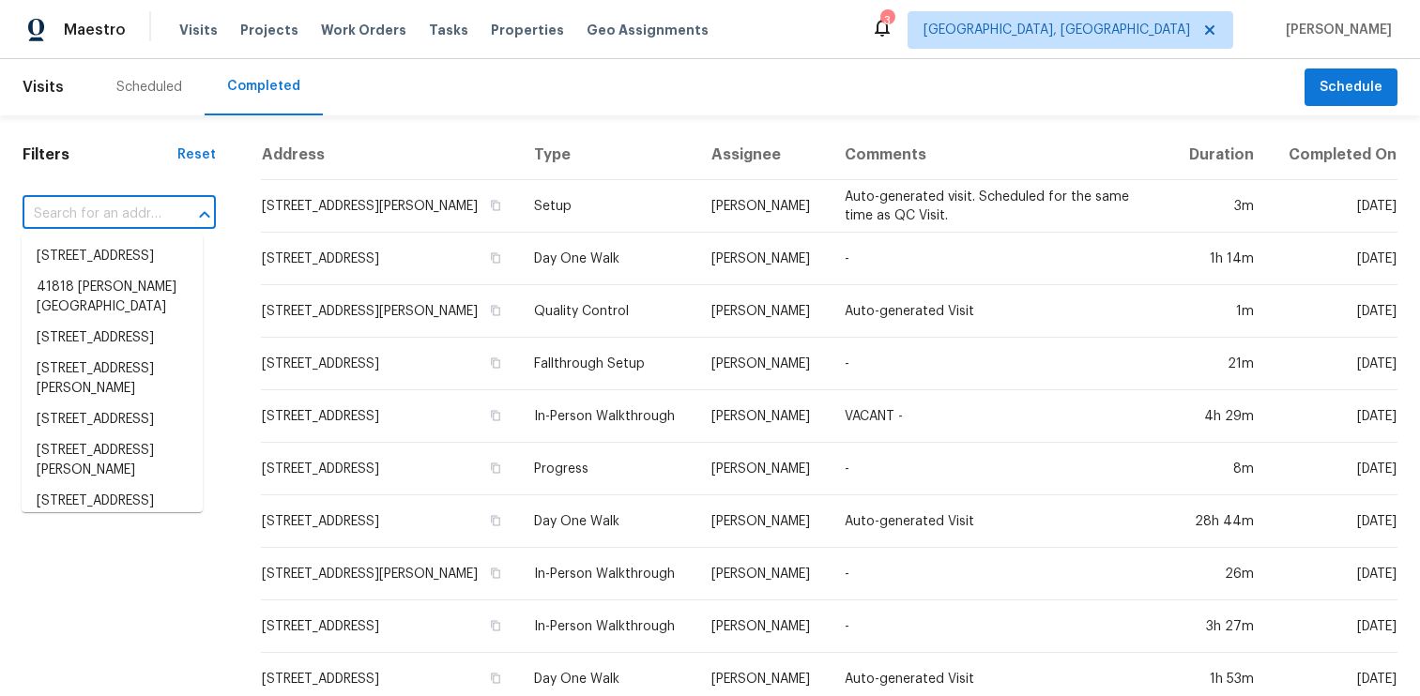
paste input "17638889"
type input "17638889"
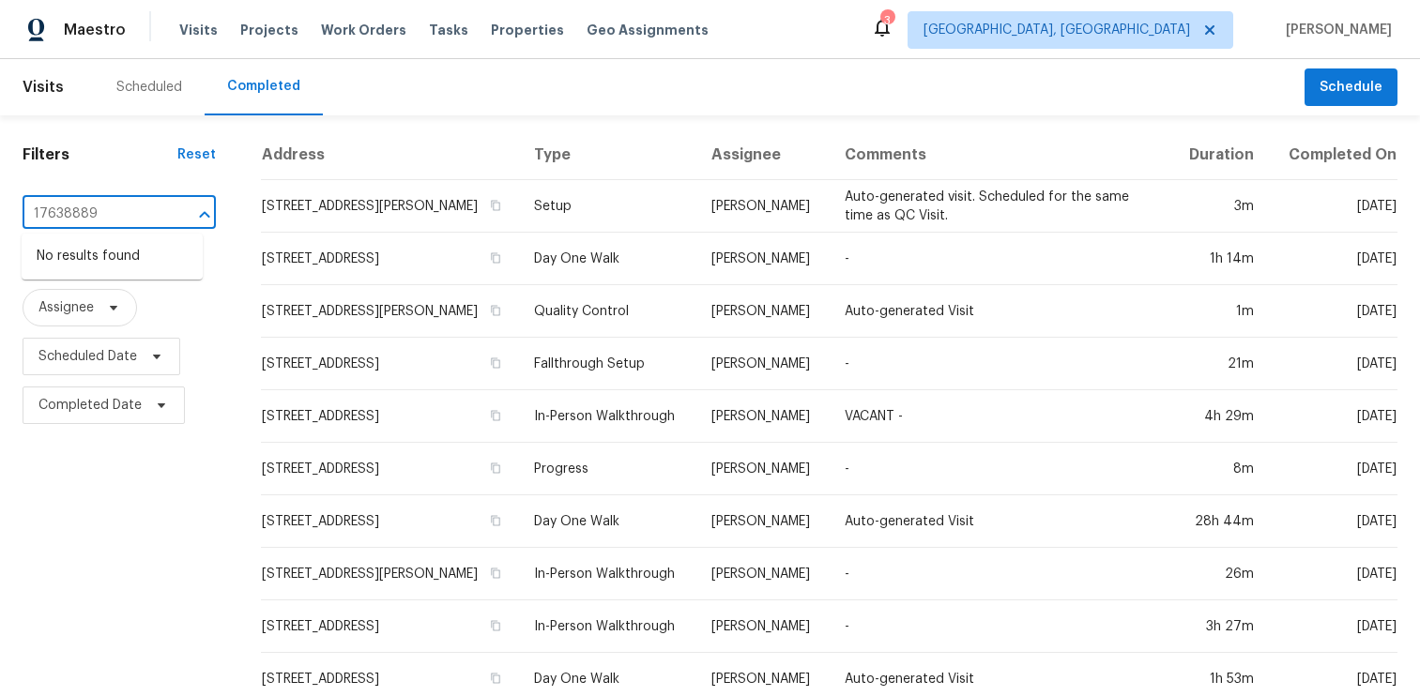
click at [107, 217] on input "17638889" at bounding box center [93, 214] width 141 height 29
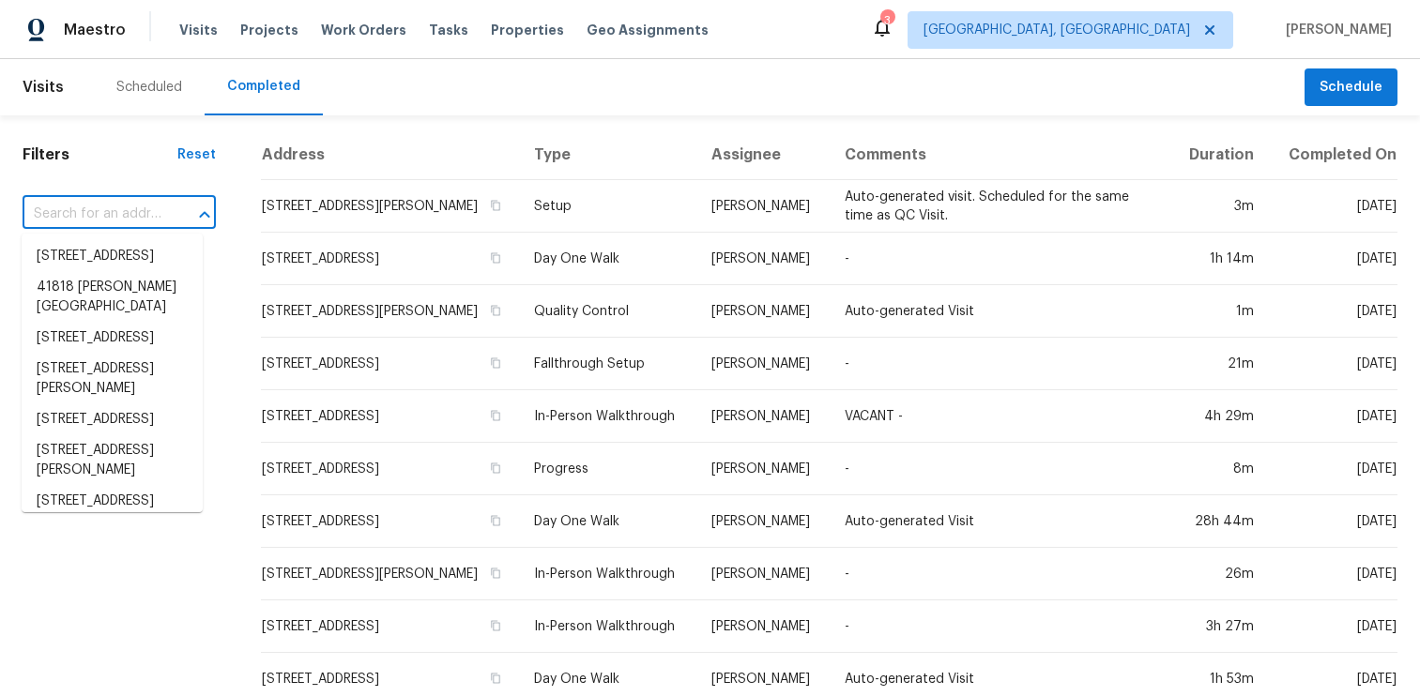
click at [115, 212] on input "text" at bounding box center [93, 214] width 141 height 29
click at [383, 153] on th "Address" at bounding box center [390, 155] width 258 height 50
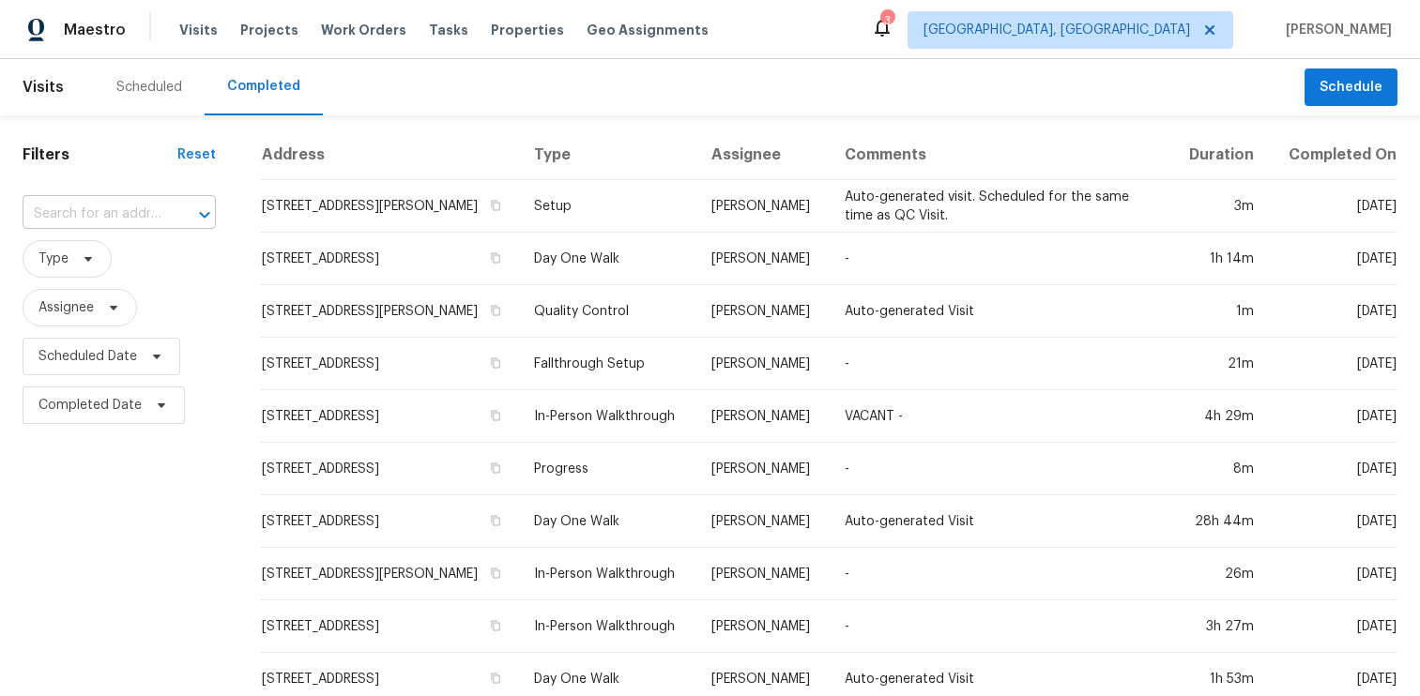
click at [99, 209] on input "text" at bounding box center [93, 214] width 141 height 29
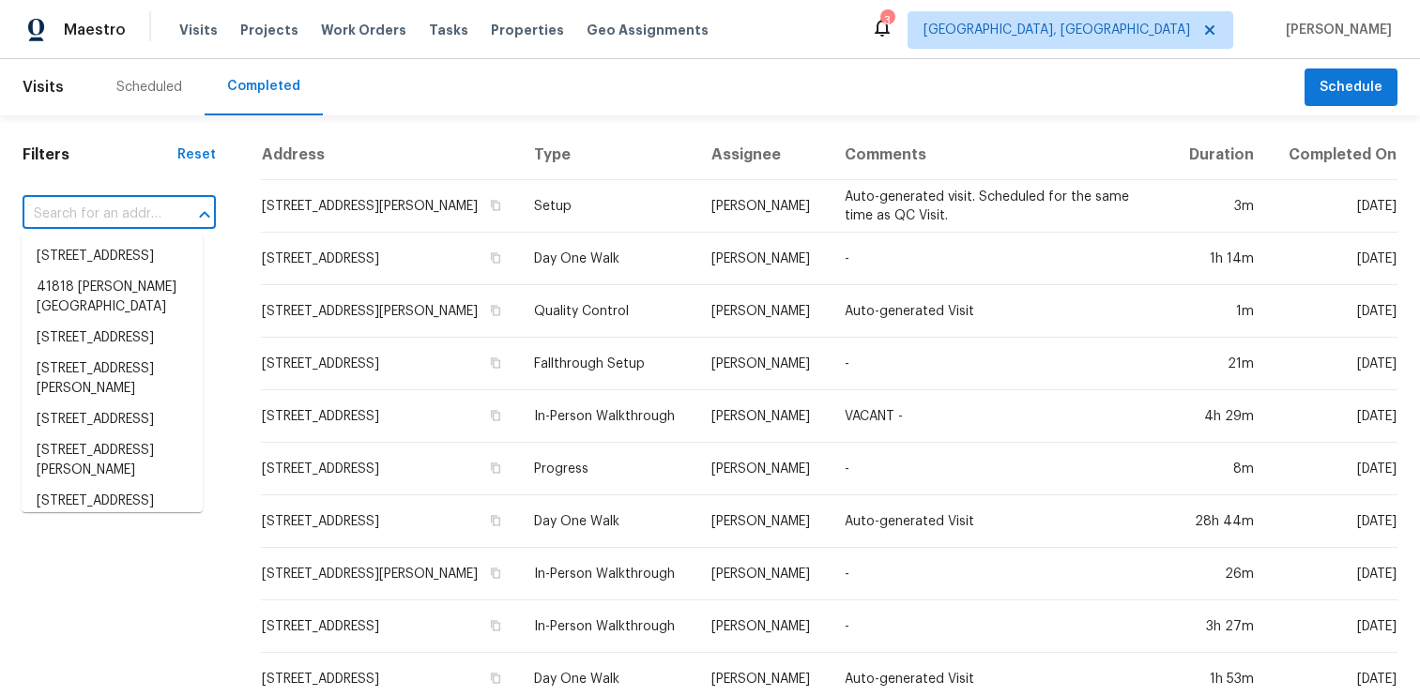
paste input "e1450225-5a77-57d4-8136-626b6fb92af7"
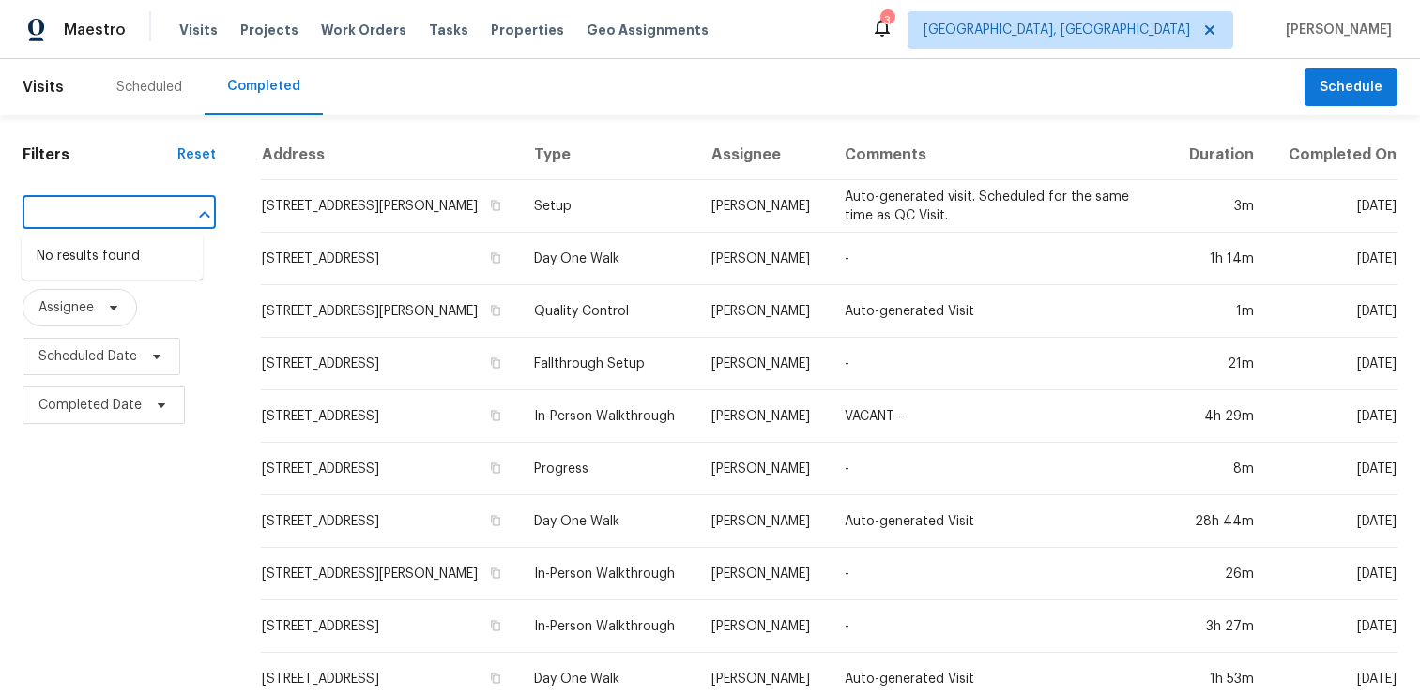
click at [99, 209] on input "e1450225-5a77-57d4-8136-626b6fb92af7" at bounding box center [93, 214] width 141 height 29
type input "2939"
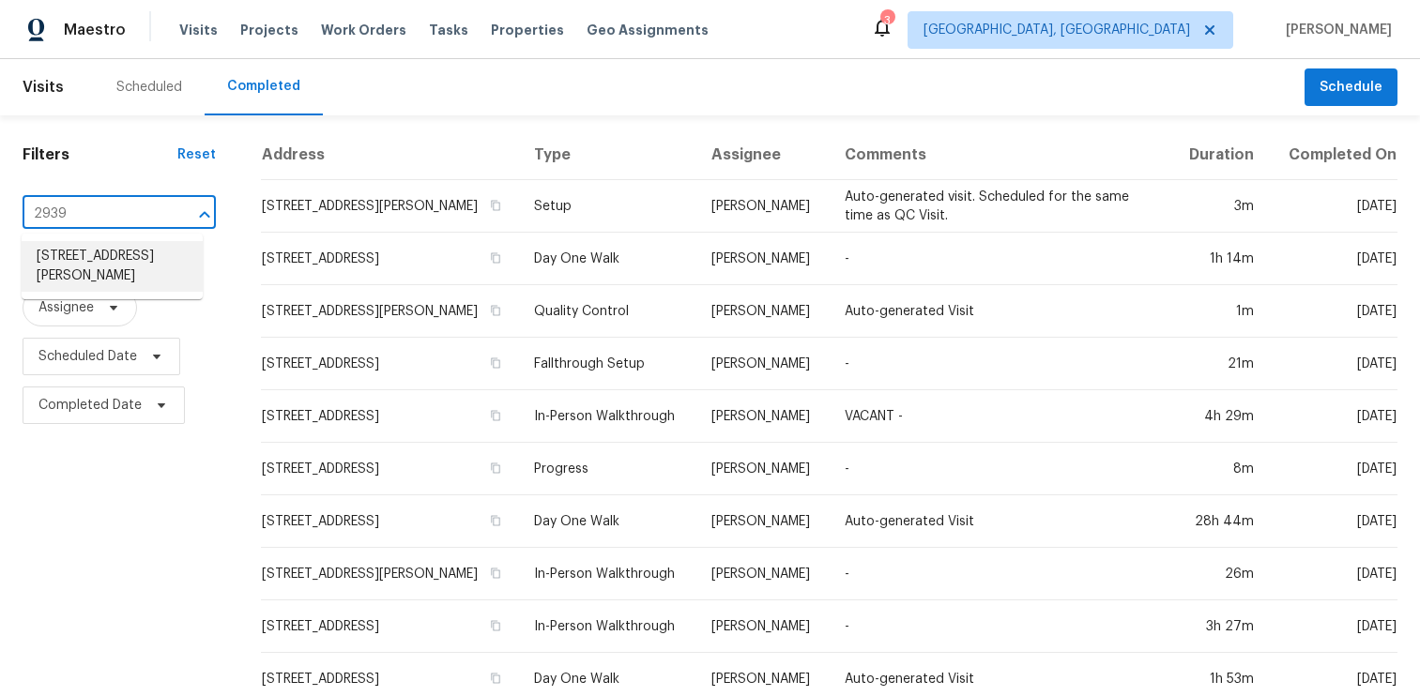
click at [84, 267] on li "2939 Dudley St, Dearborn, MI 48124" at bounding box center [112, 266] width 181 height 51
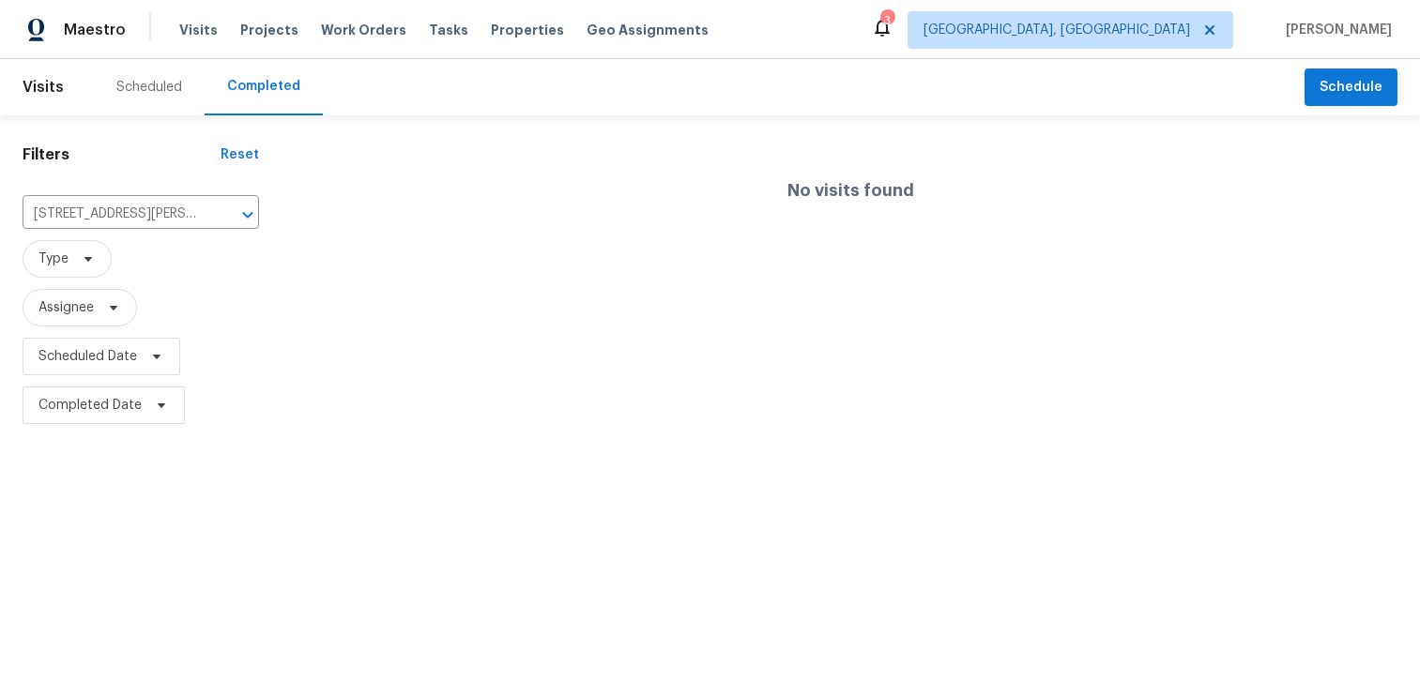
click at [146, 84] on div "Scheduled" at bounding box center [149, 87] width 66 height 19
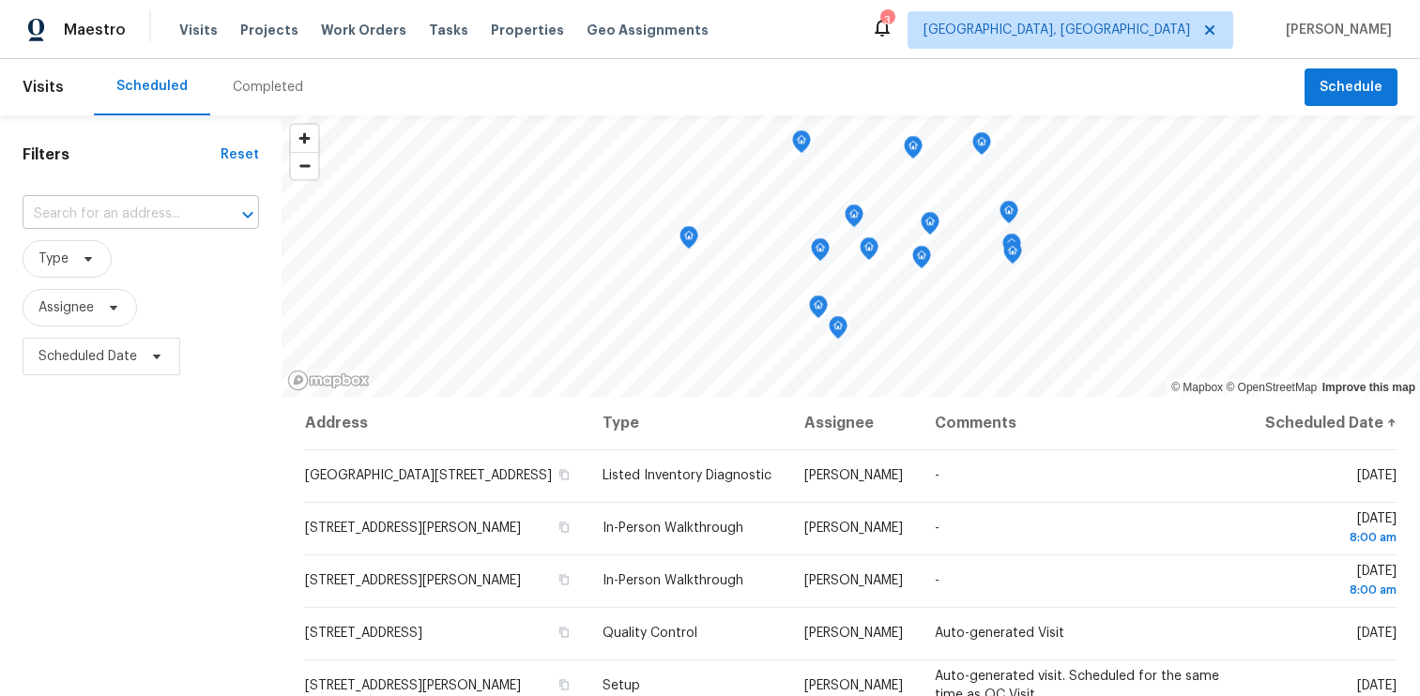
click at [155, 220] on input "text" at bounding box center [115, 214] width 184 height 29
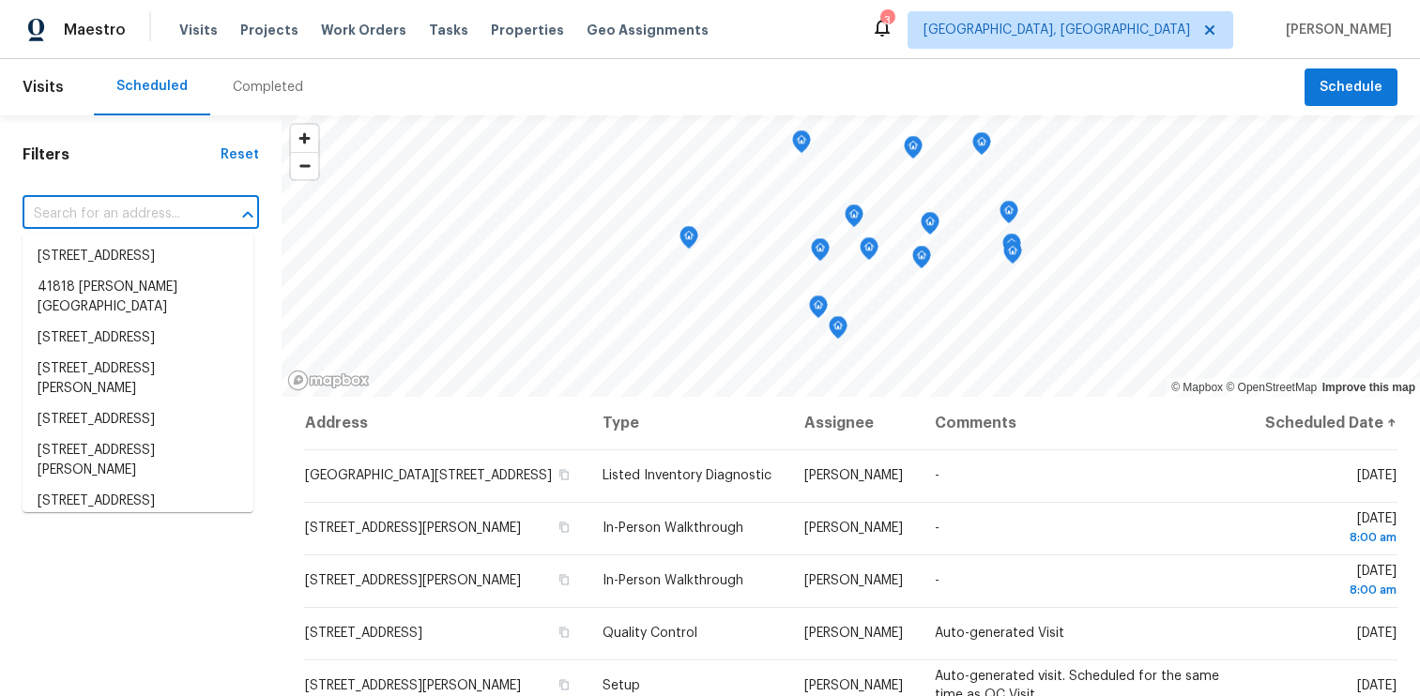
paste input "e1450225-5a77-57d4-8136-626b6fb92af7"
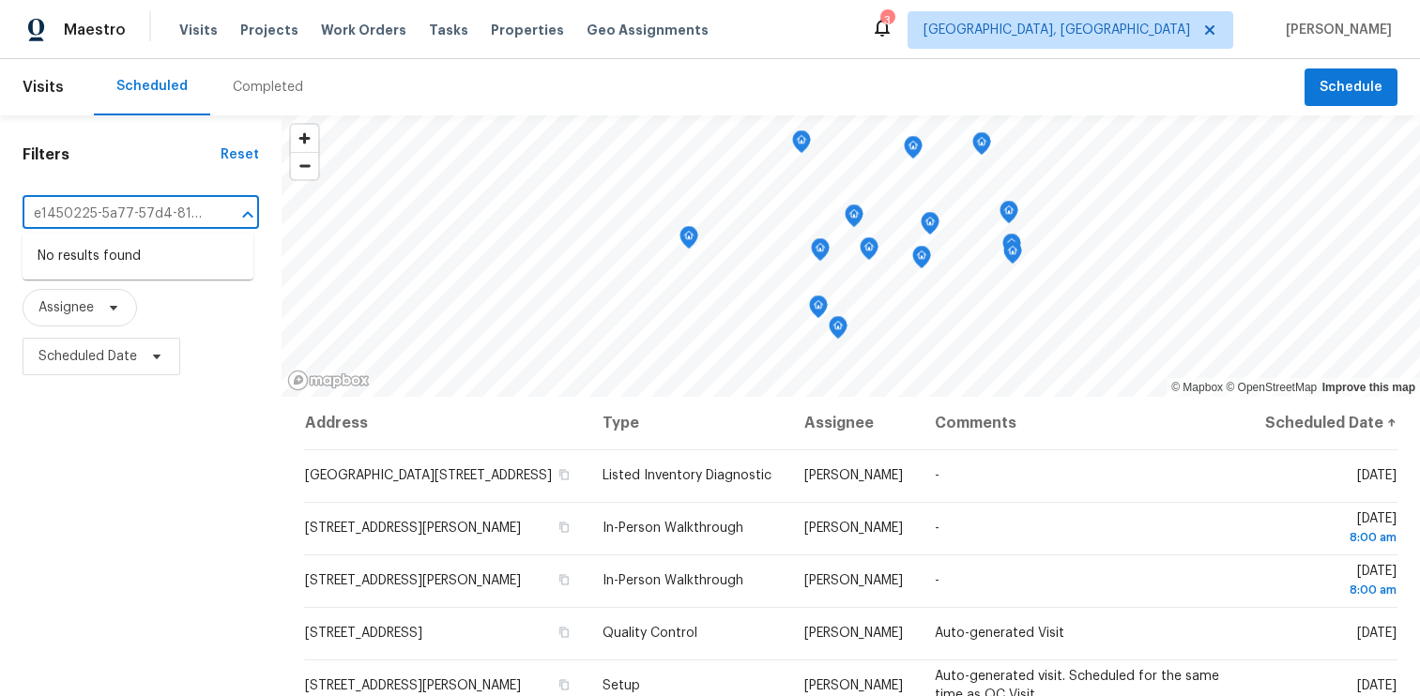
scroll to position [0, 85]
click at [147, 222] on input "e1450225-5a77-57d4-8136-626b6fb92af7" at bounding box center [115, 214] width 184 height 29
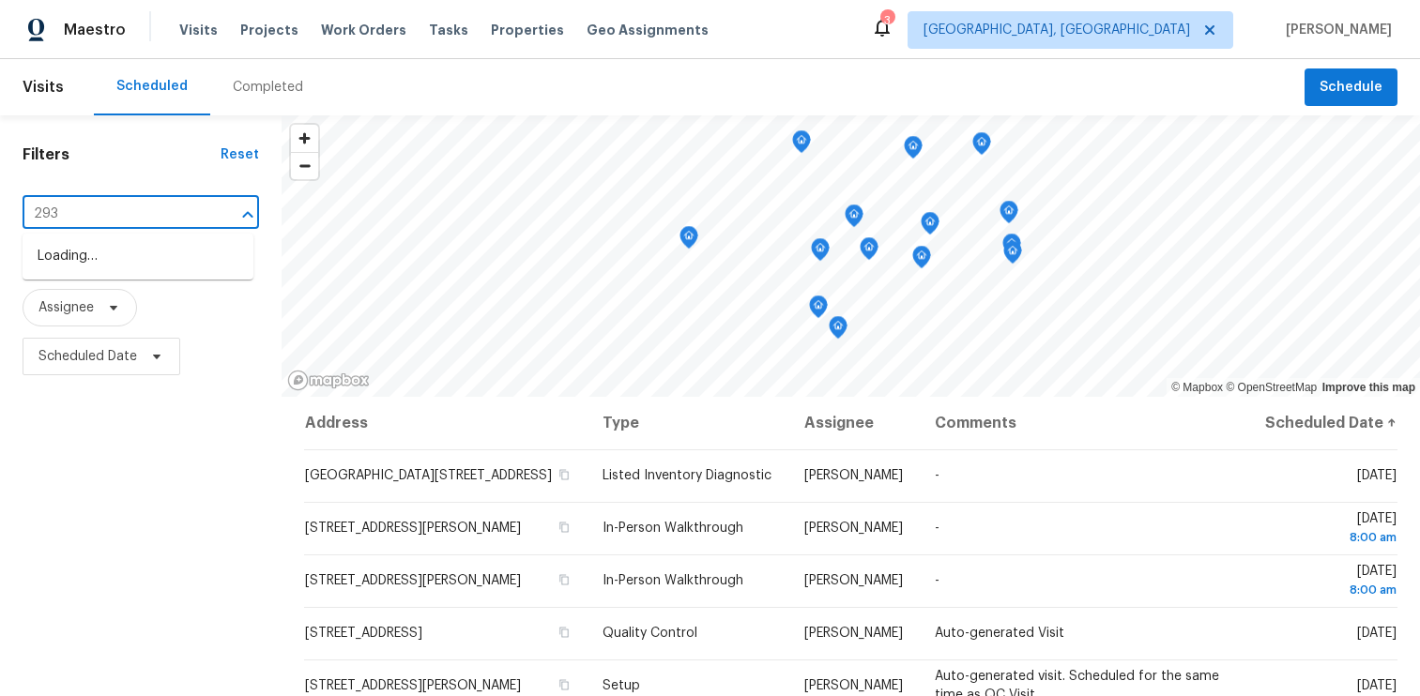
type input "2939"
click at [139, 270] on li "2939 Dudley St, Dearborn, MI 48124" at bounding box center [138, 266] width 231 height 51
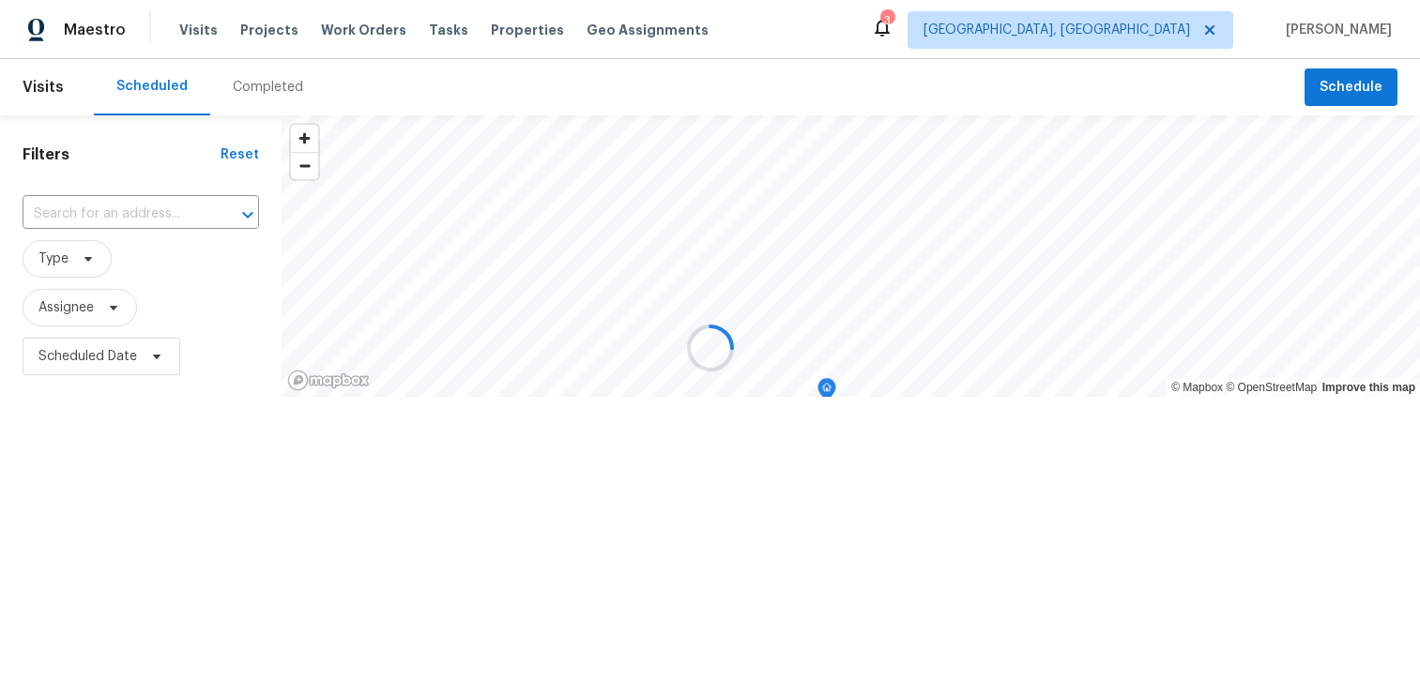
type input "2939 Dudley St, Dearborn, MI 48124"
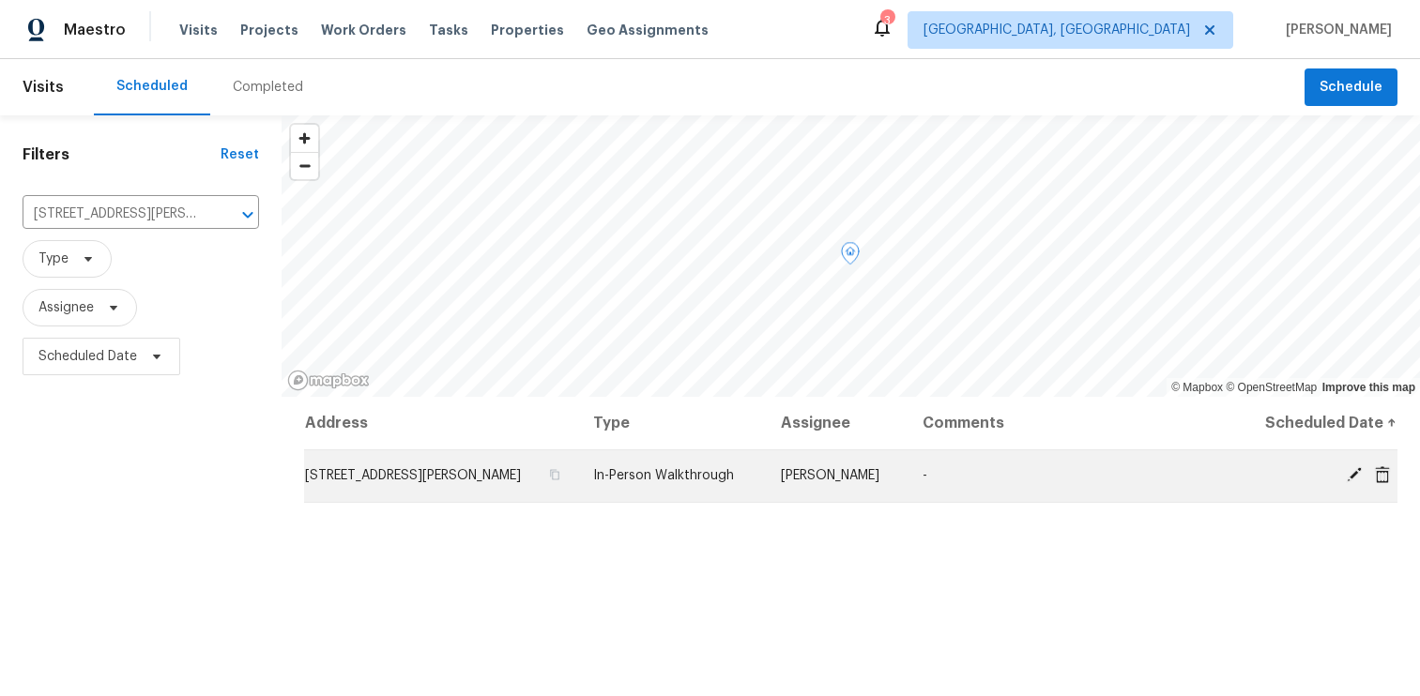
click at [1026, 477] on td "-" at bounding box center [1072, 476] width 329 height 53
